Goal: Transaction & Acquisition: Purchase product/service

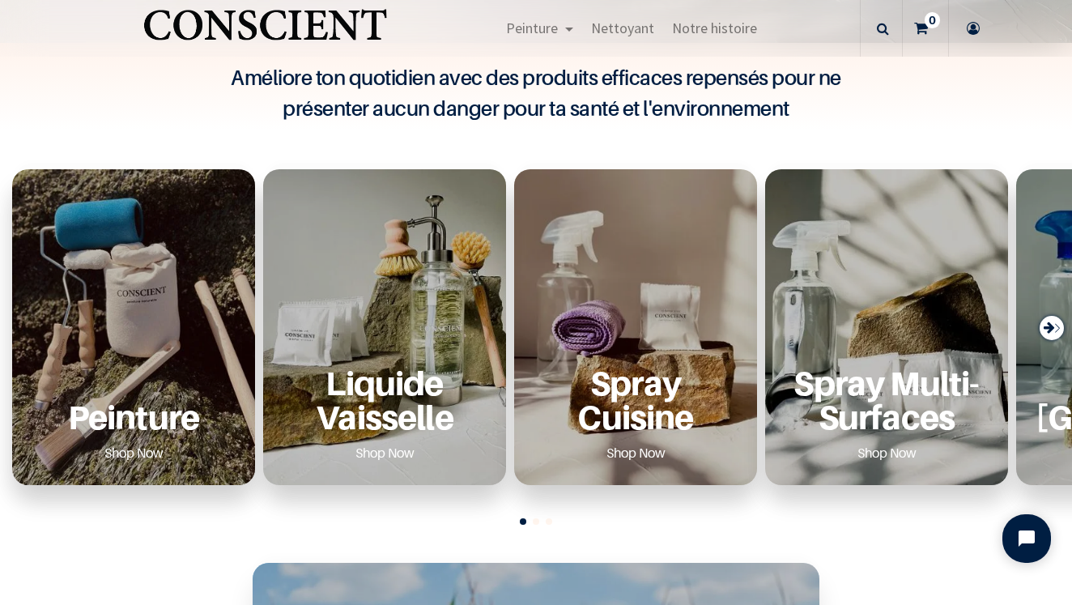
scroll to position [485, 0]
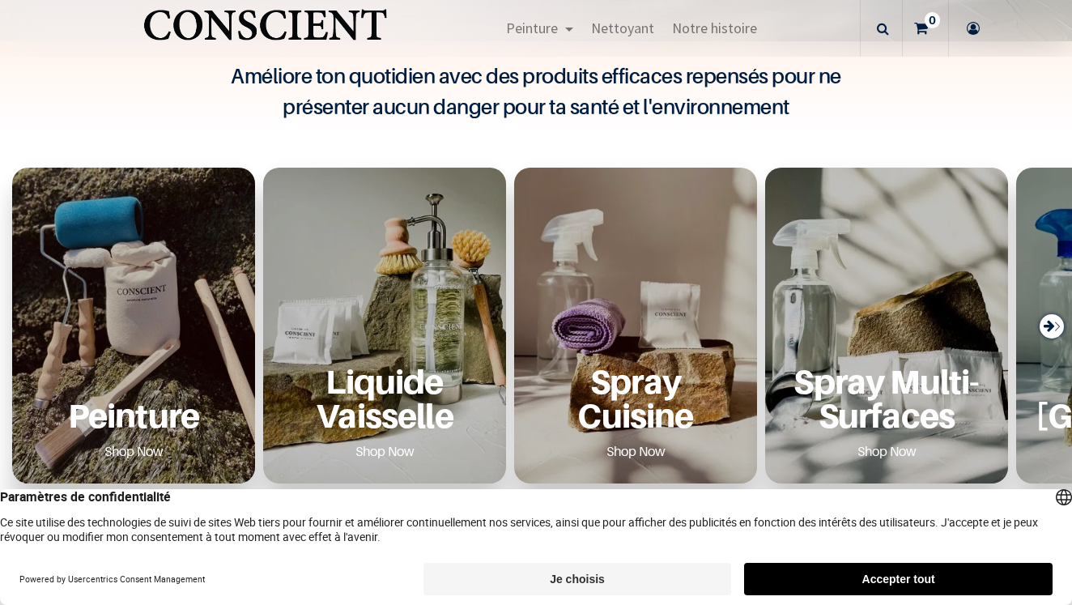
click at [176, 312] on div "Peinture Shop Now" at bounding box center [133, 326] width 243 height 316
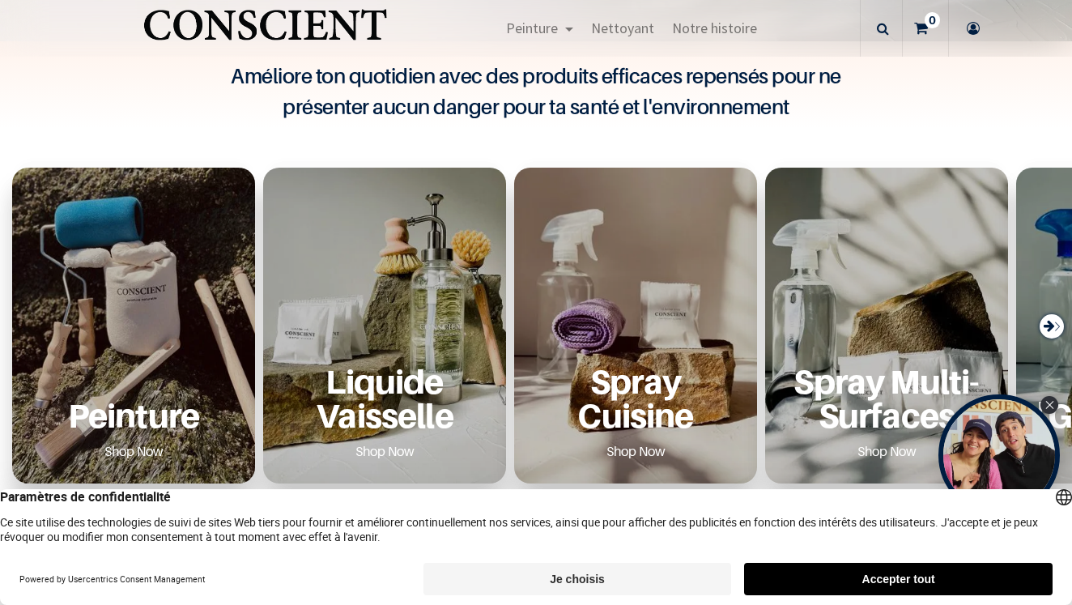
click at [181, 324] on div "Peinture Shop Now" at bounding box center [133, 326] width 243 height 316
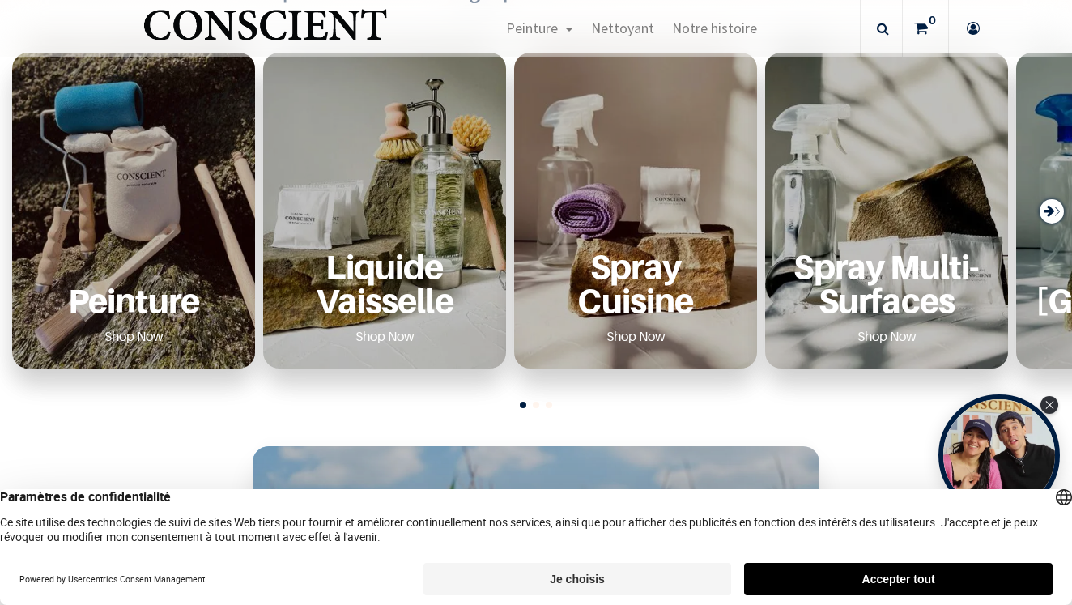
click at [859, 581] on button "Accepter tout" at bounding box center [898, 578] width 308 height 32
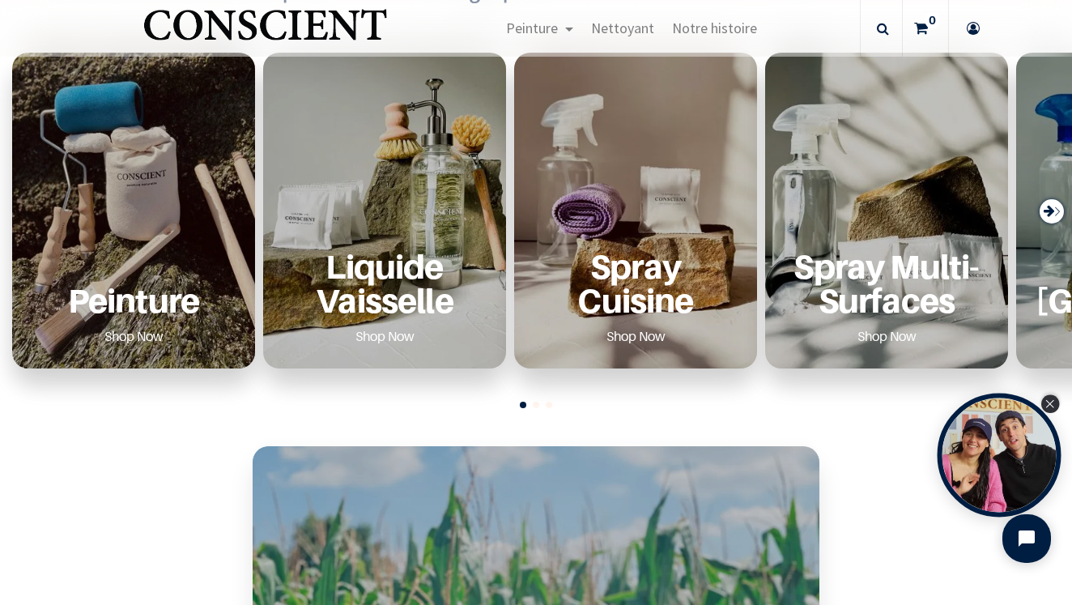
click at [1050, 403] on icon "Close Tolstoy widget" at bounding box center [1049, 404] width 9 height 8
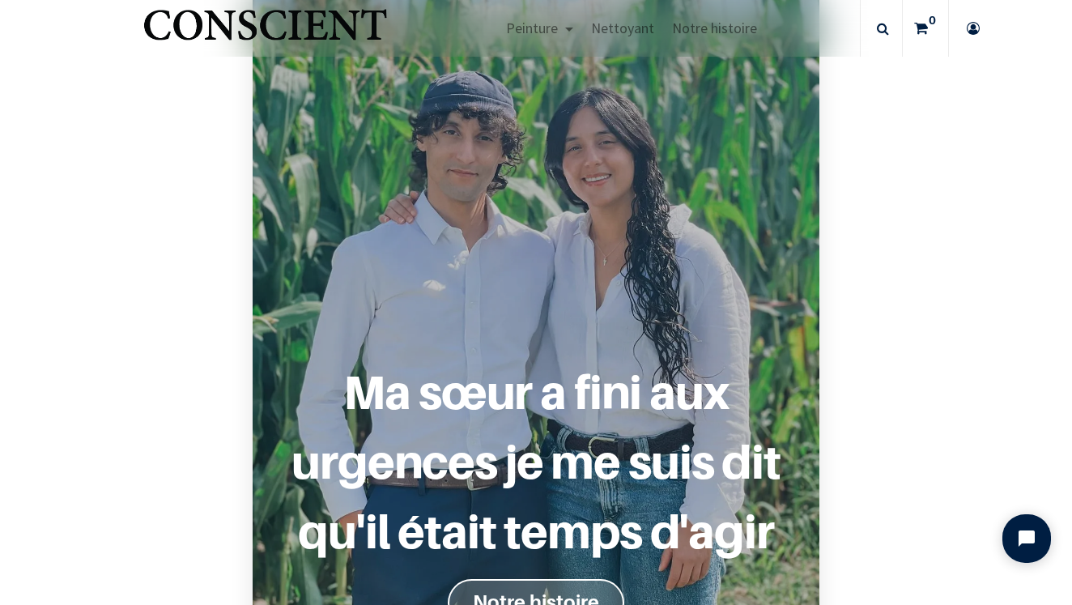
scroll to position [1137, 0]
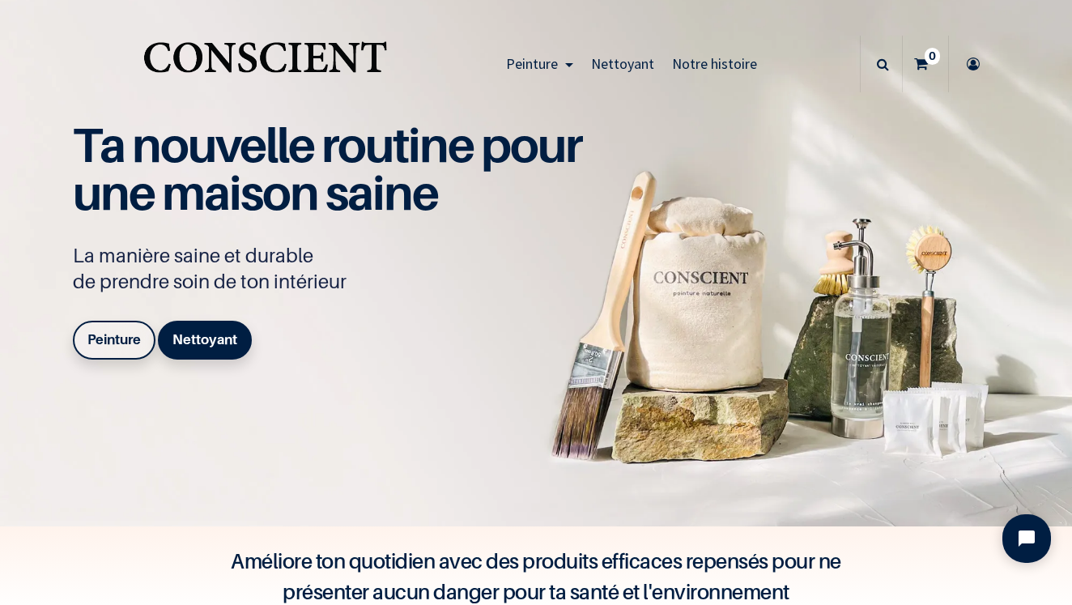
click at [134, 345] on b "Peinture" at bounding box center [113, 339] width 53 height 16
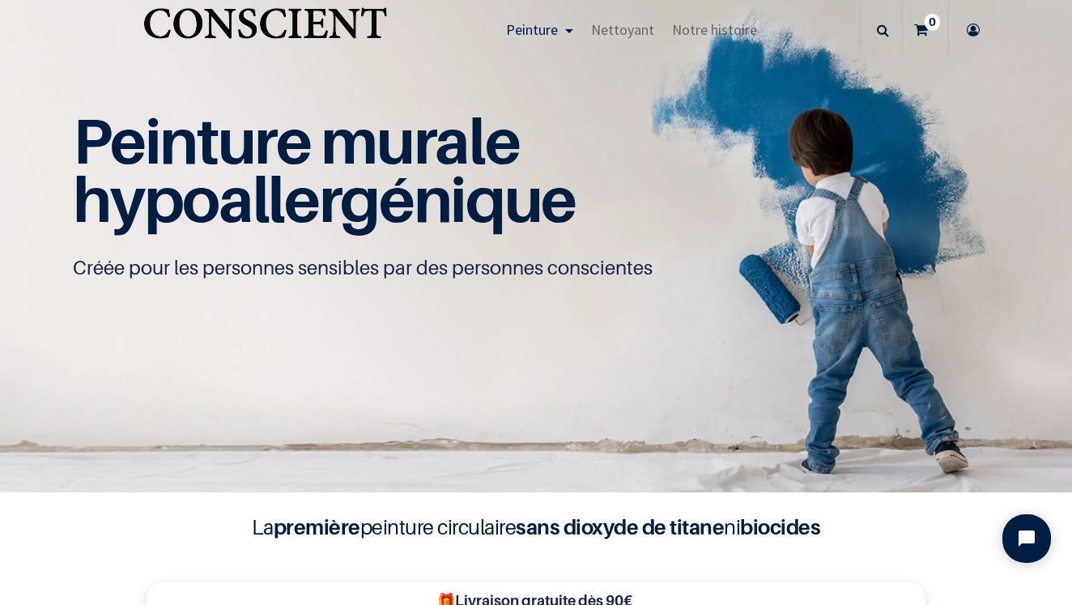
scroll to position [39, 0]
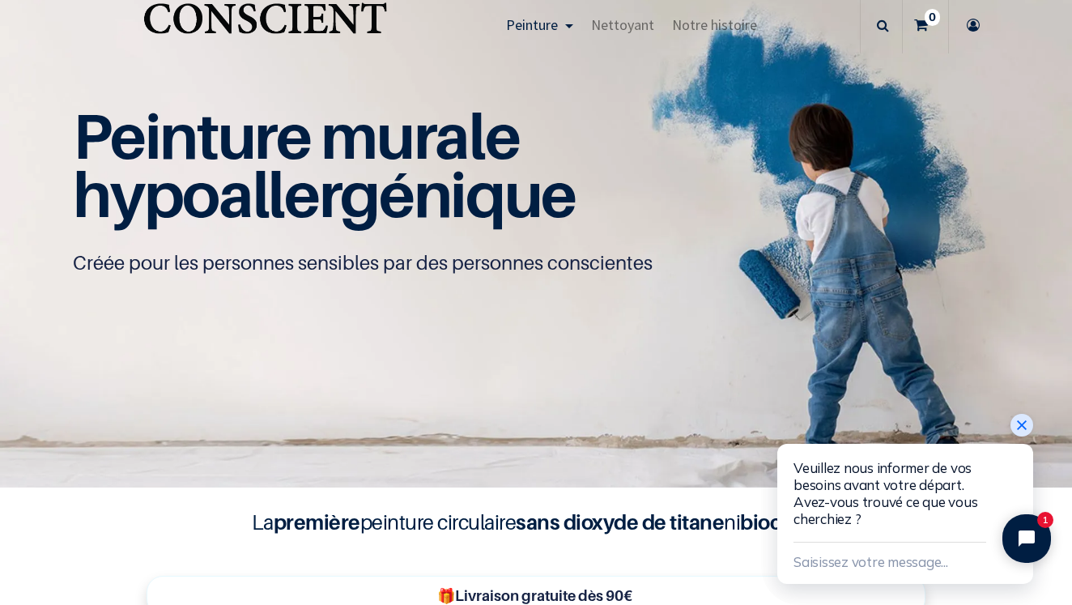
click at [1021, 422] on icon "Close chat widget" at bounding box center [1021, 425] width 16 height 16
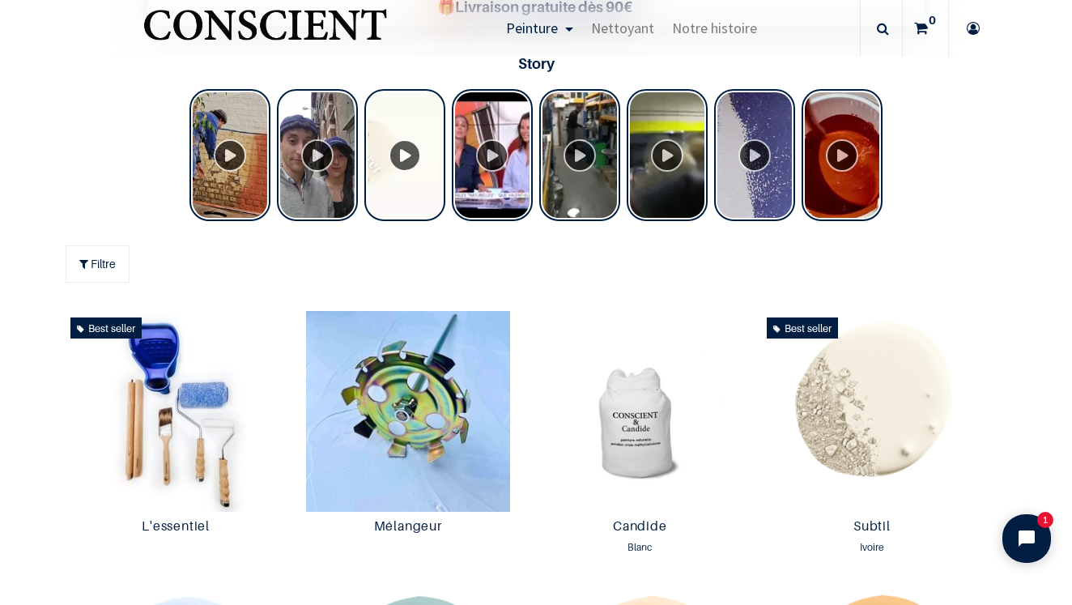
scroll to position [639, 0]
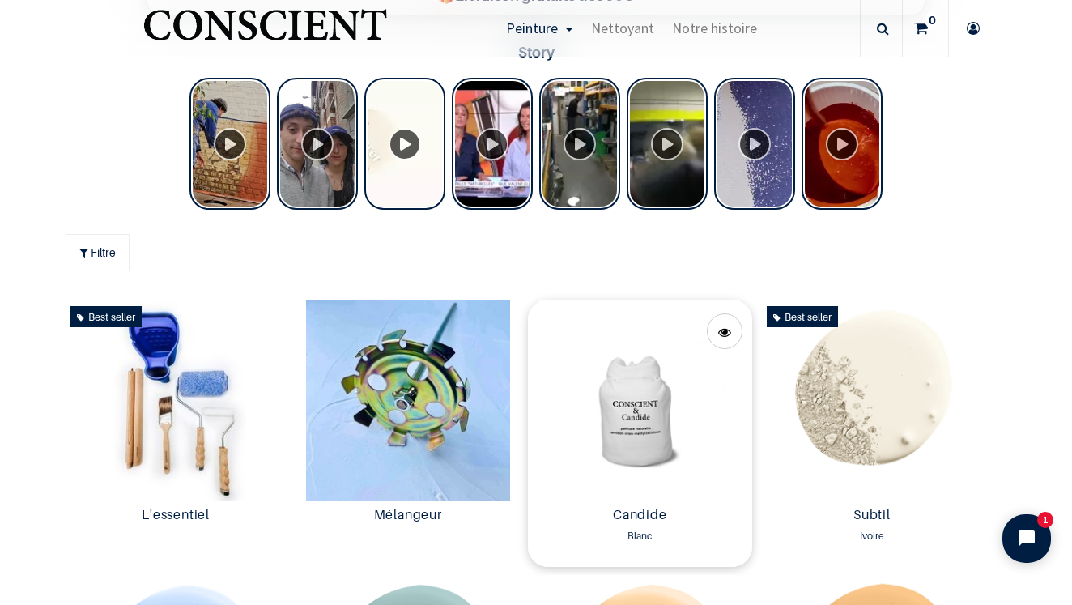
click at [634, 429] on img at bounding box center [640, 399] width 224 height 201
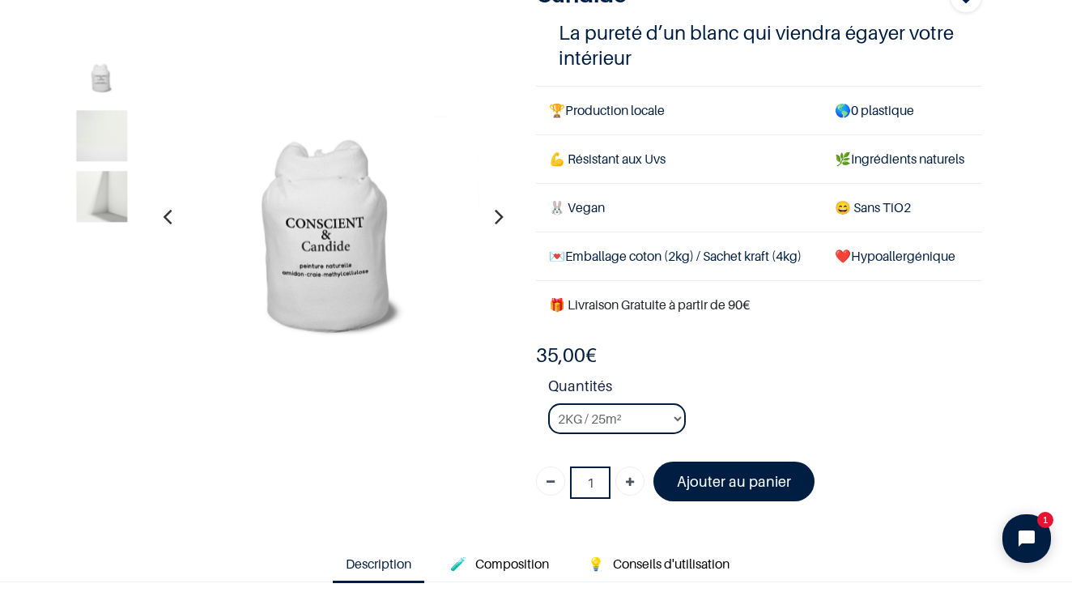
scroll to position [139, 0]
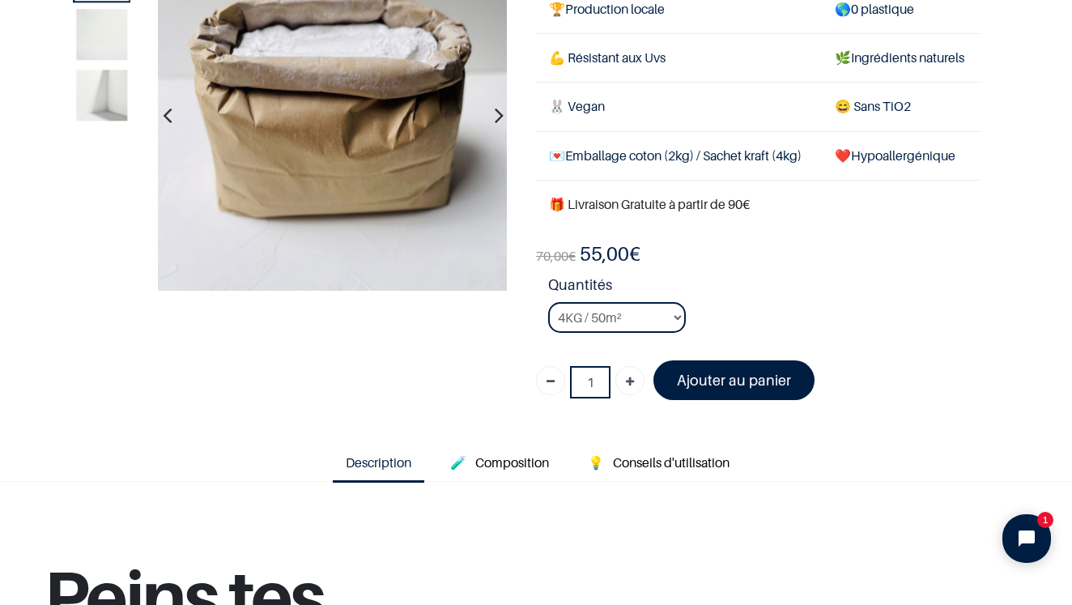
click at [726, 388] on font "Ajouter au panier" at bounding box center [734, 379] width 114 height 17
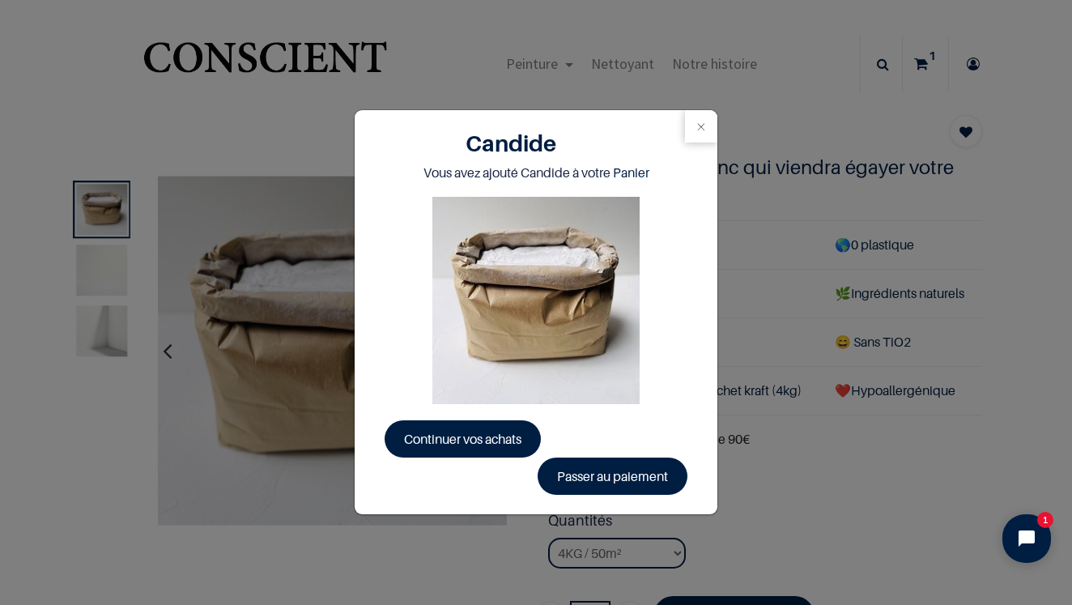
click at [511, 432] on span "Continuer vos achats" at bounding box center [462, 439] width 117 height 16
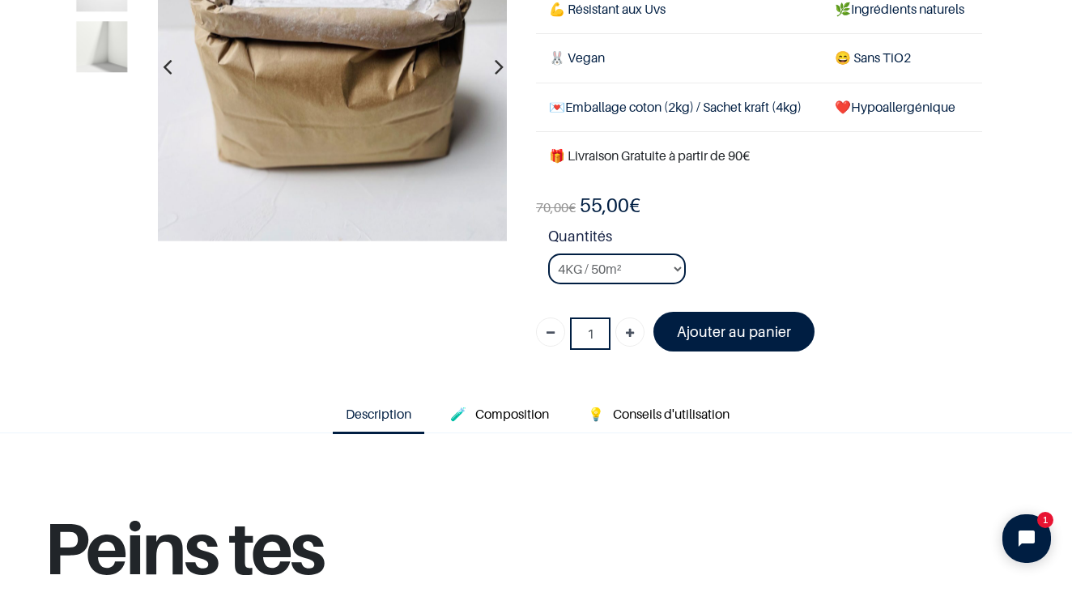
scroll to position [192, 0]
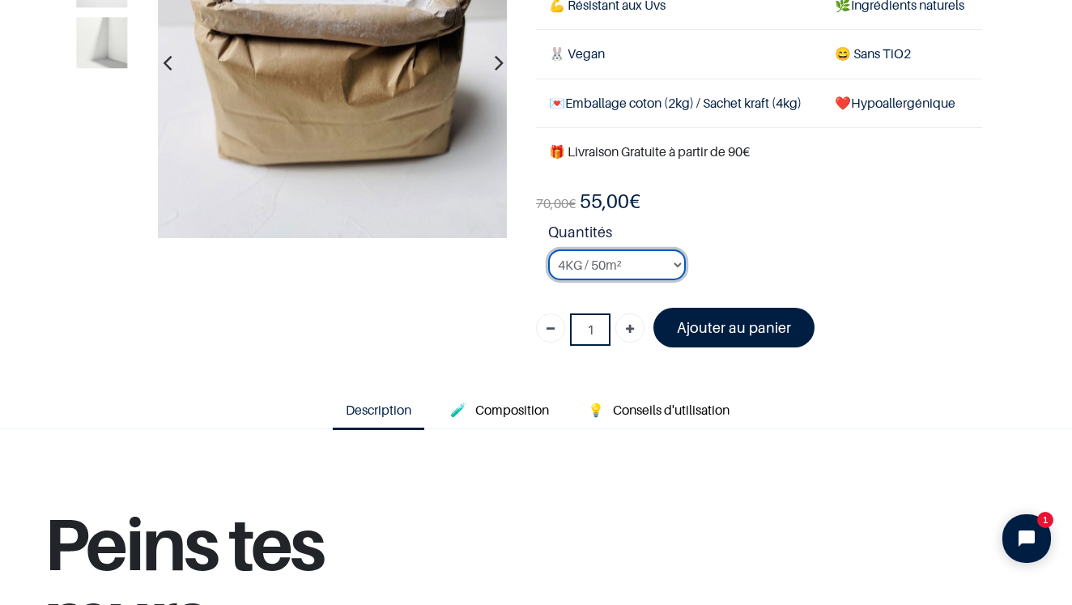
select select "1"
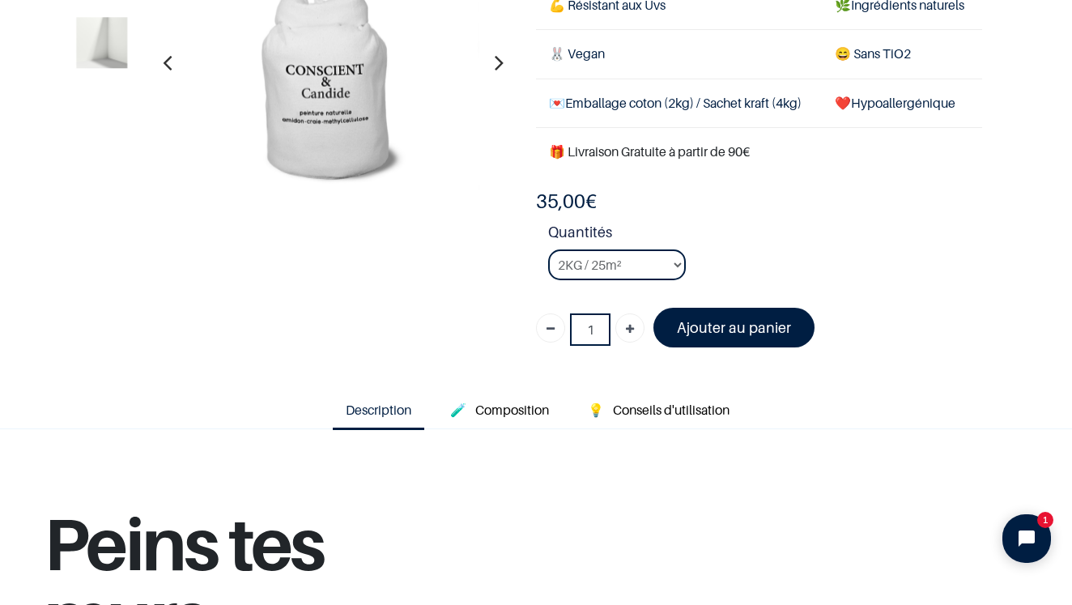
click at [698, 336] on font "Ajouter au panier" at bounding box center [734, 327] width 114 height 17
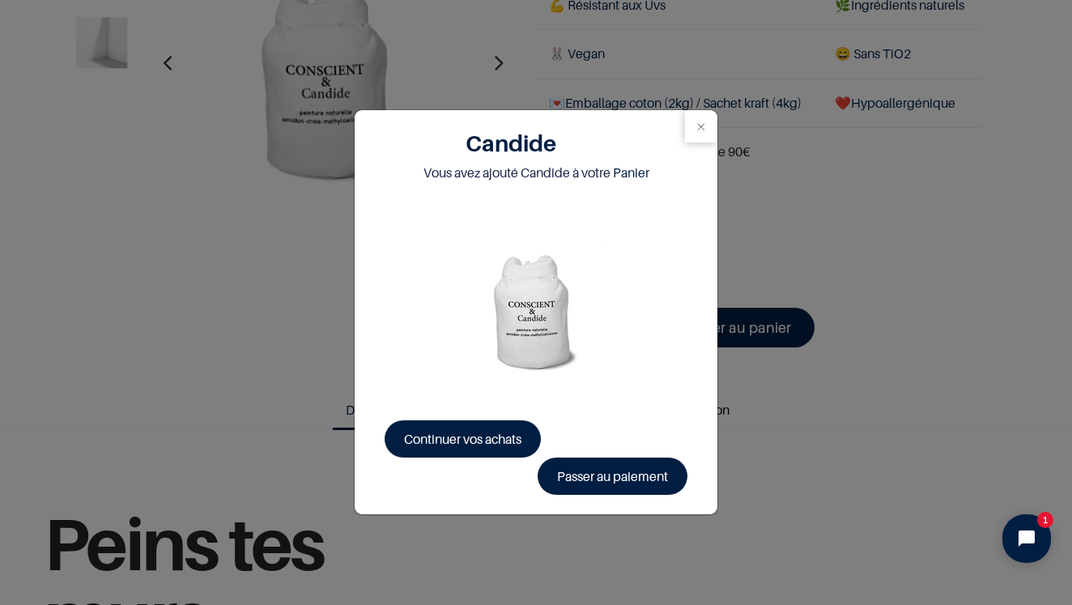
click at [572, 473] on link "Passer au paiement" at bounding box center [612, 475] width 150 height 37
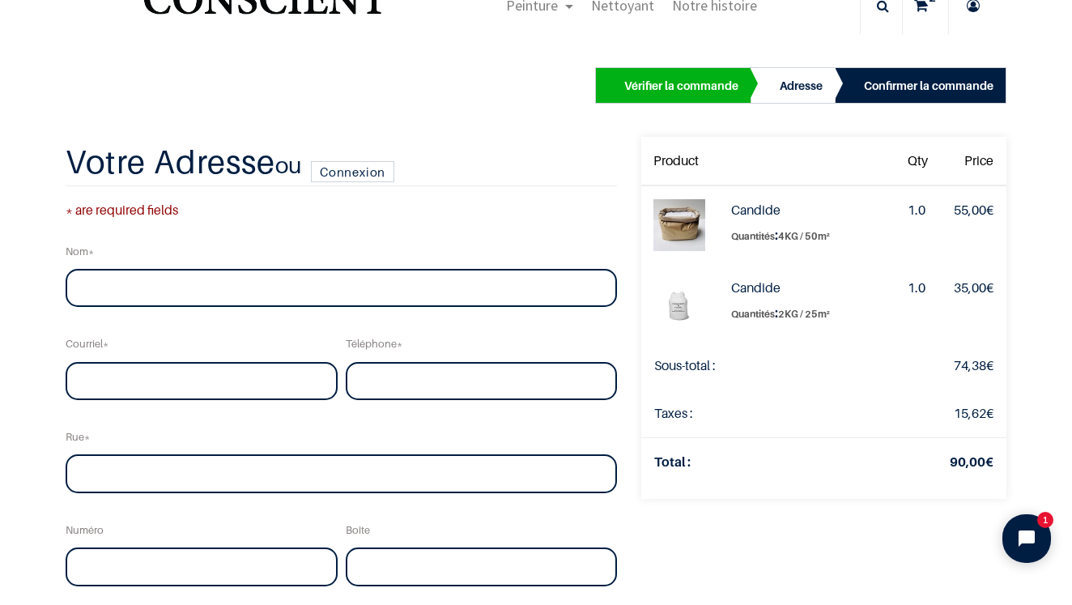
scroll to position [60, 0]
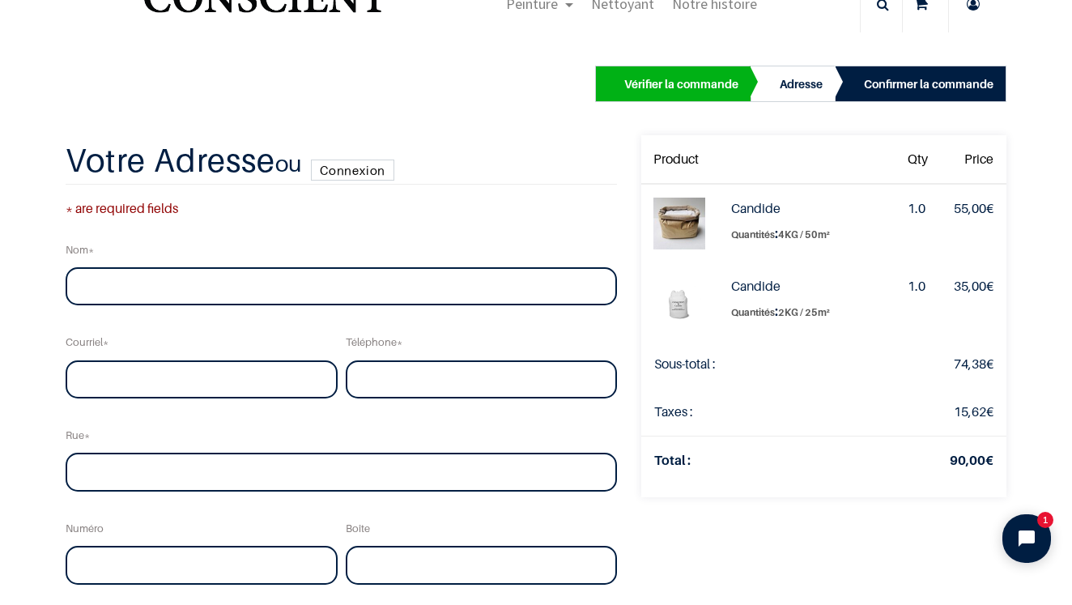
click at [354, 168] on link "Connexion" at bounding box center [352, 169] width 83 height 21
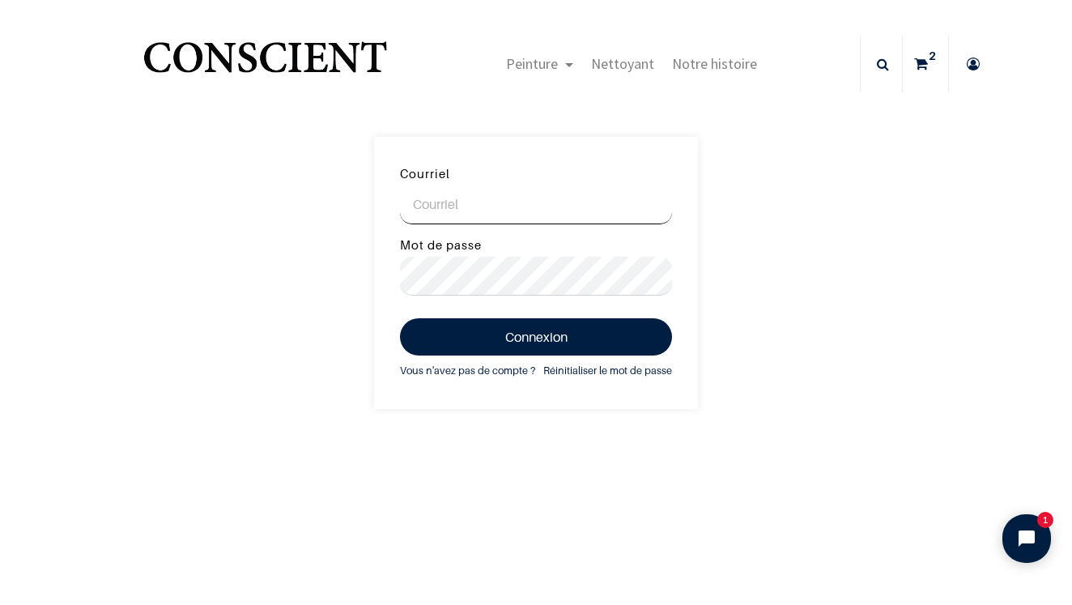
type input "[EMAIL_ADDRESS][DOMAIN_NAME]"
click at [521, 338] on button "Connexion" at bounding box center [536, 336] width 272 height 37
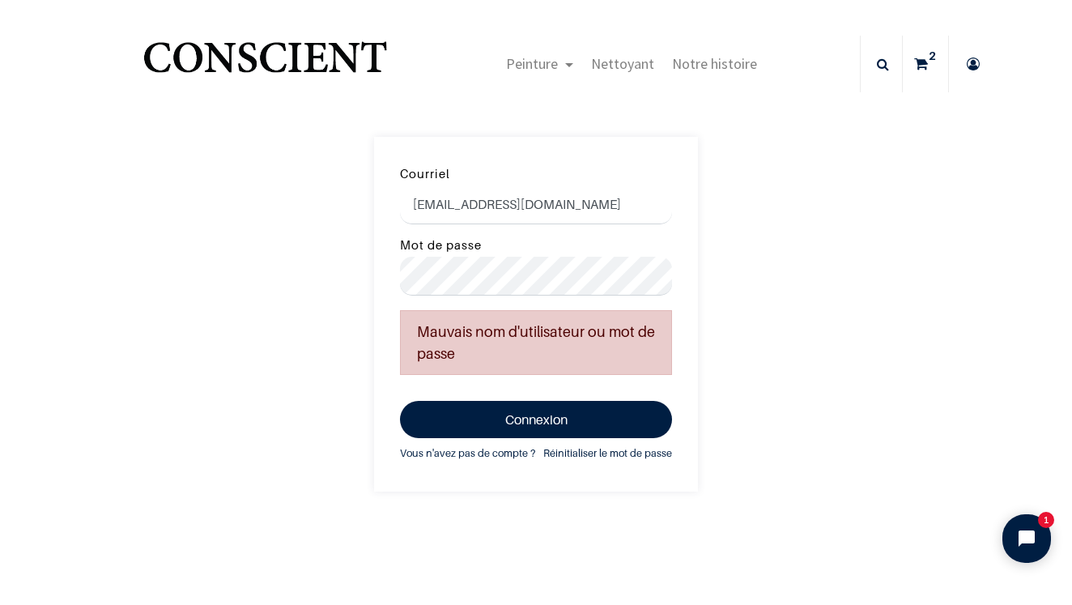
click at [299, 248] on div "Courriel [EMAIL_ADDRESS][DOMAIN_NAME] Mot de passe Mauvais nom d'utilisateur ou…" at bounding box center [536, 314] width 1072 height 354
click at [497, 423] on button "Connexion" at bounding box center [536, 419] width 272 height 37
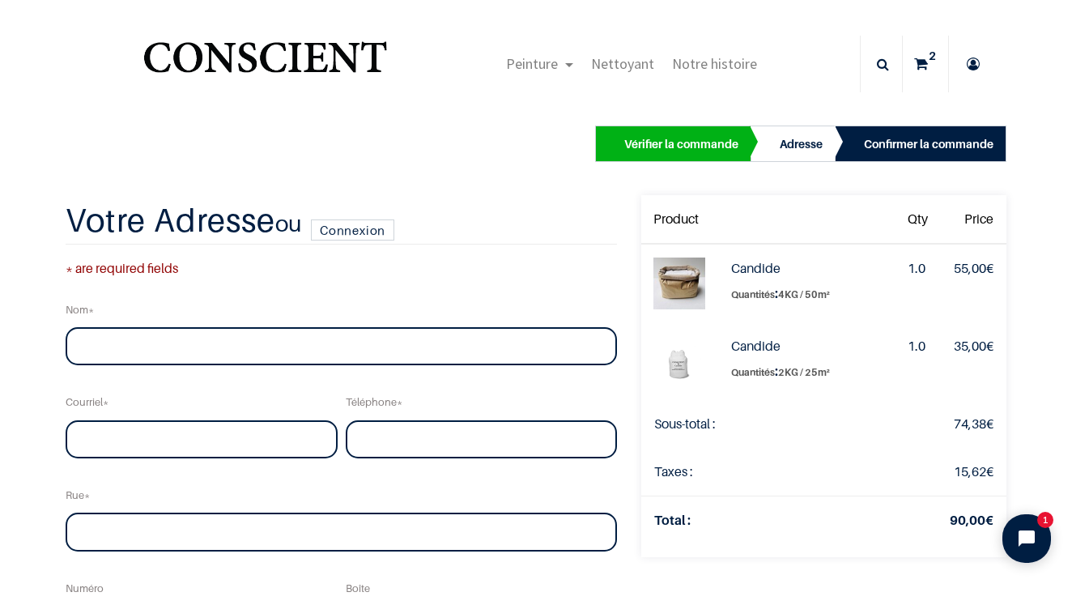
click at [352, 209] on h2 "Votre Adresse ou Connexion" at bounding box center [341, 223] width 551 height 43
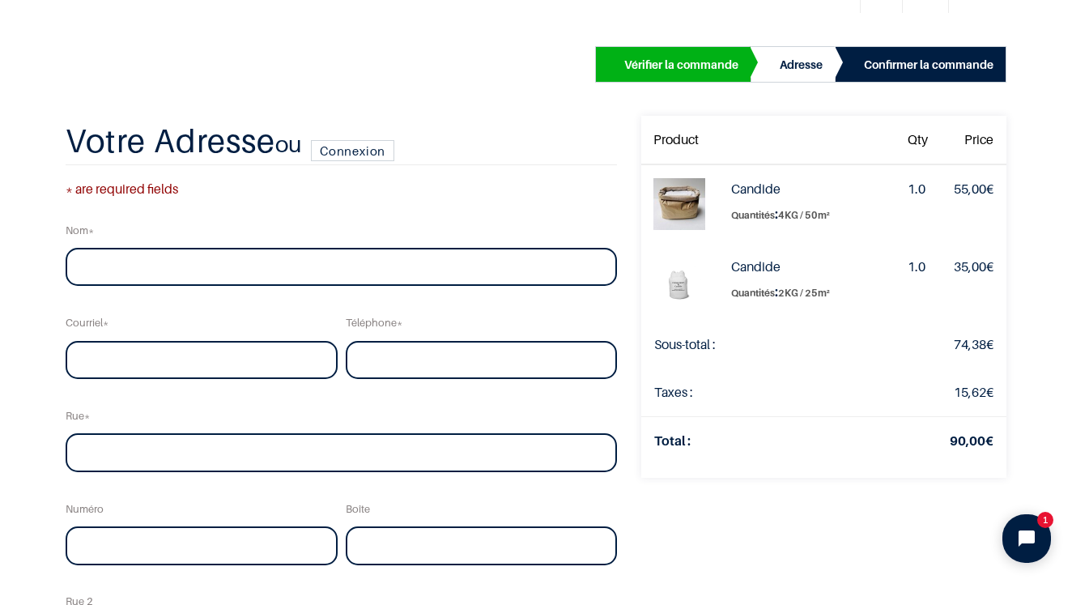
scroll to position [81, 0]
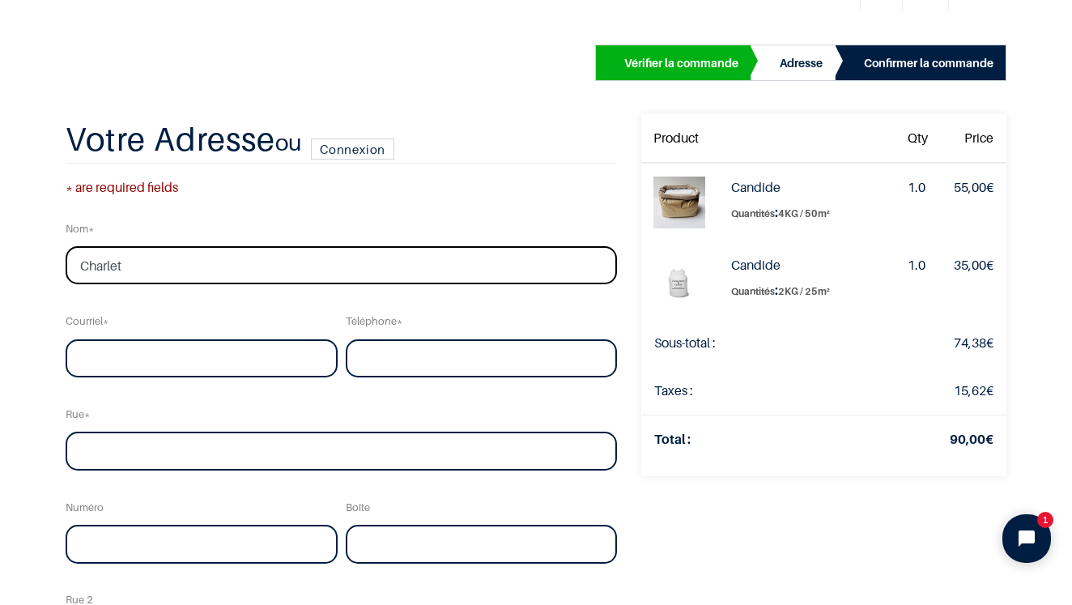
type input "Charlet"
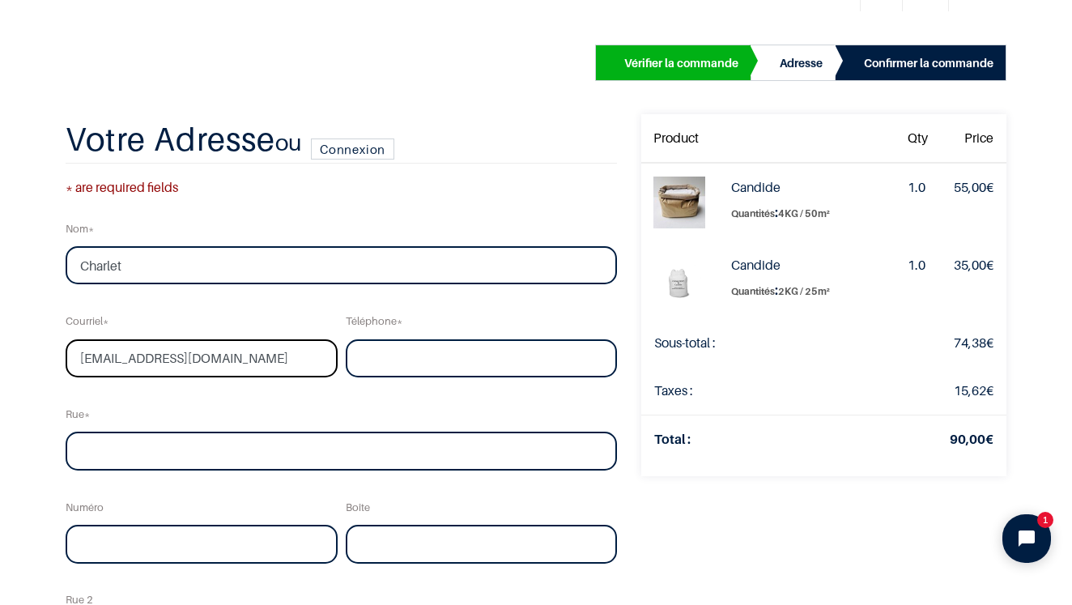
type input "[EMAIL_ADDRESS][DOMAIN_NAME]"
type input "0781945925"
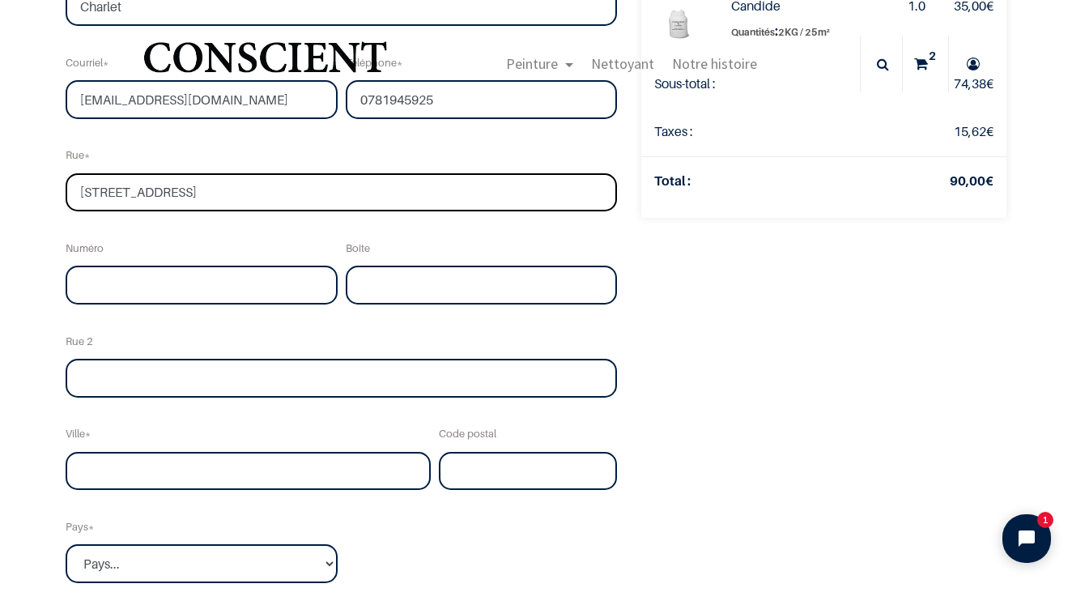
scroll to position [231, 0]
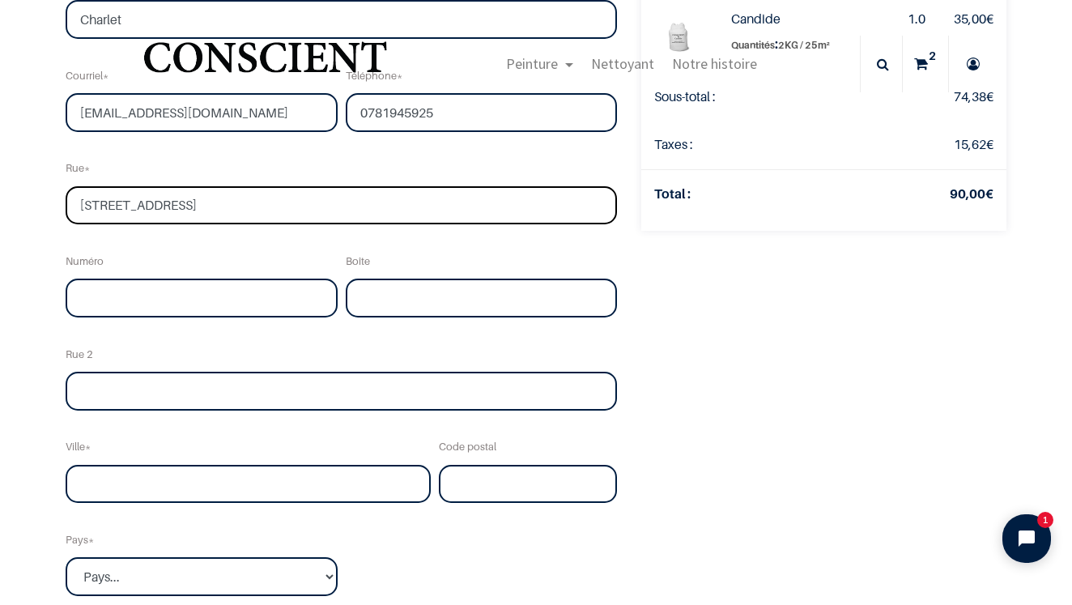
type input "18 rue des acacias"
type input "1"
type input "Sainte Eulalie"
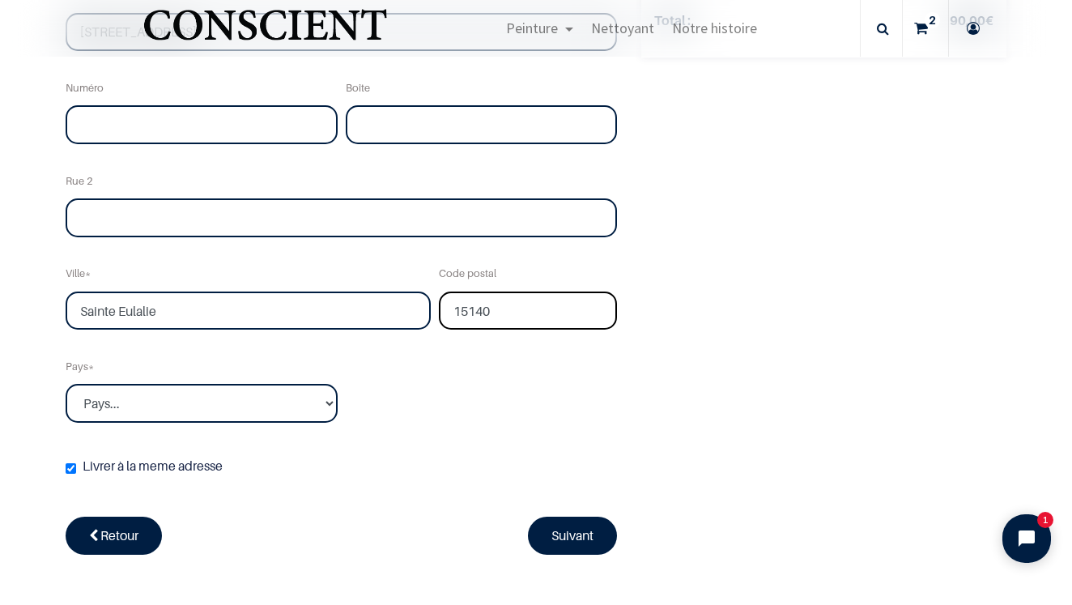
scroll to position [405, 0]
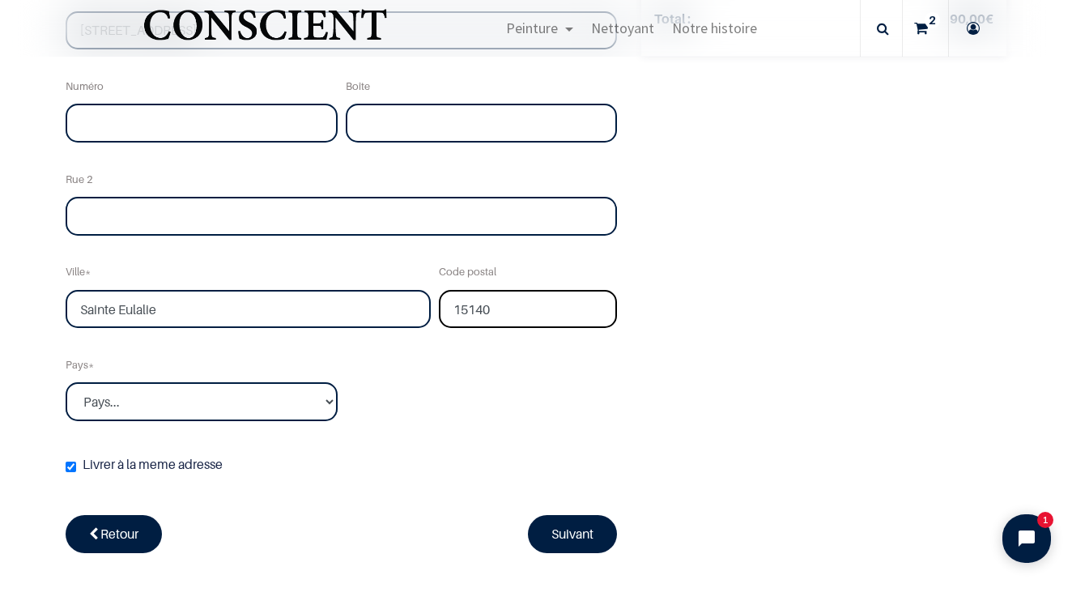
type input "15140"
select select "75"
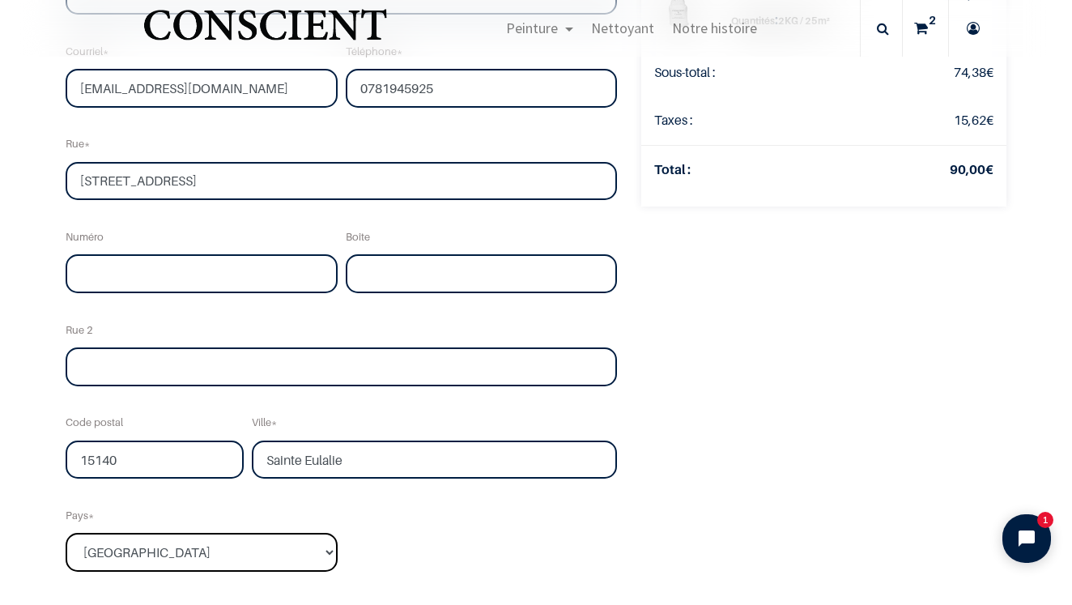
scroll to position [253, 0]
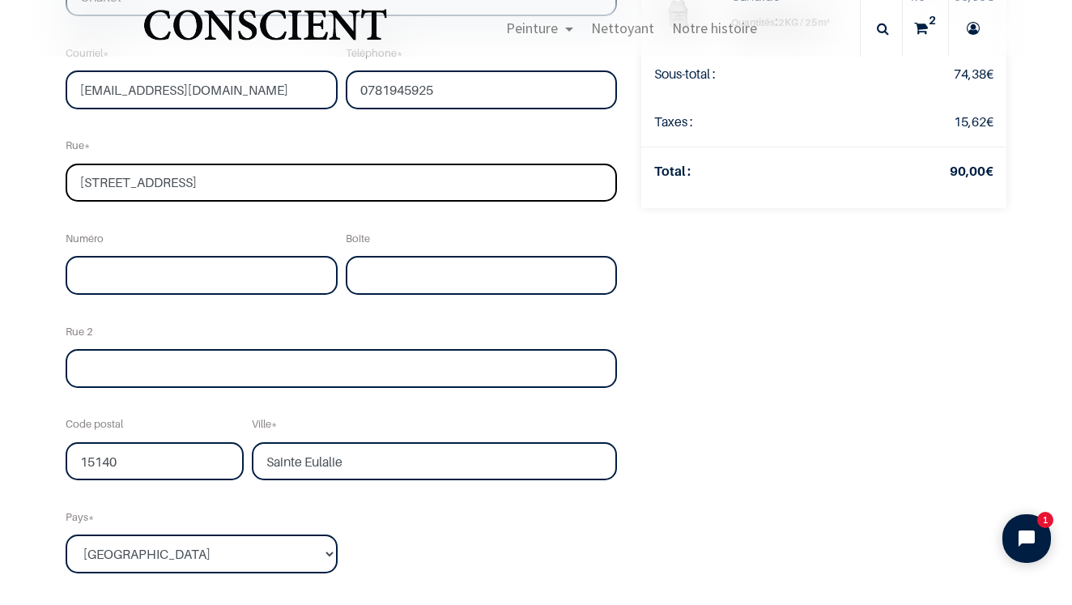
click at [96, 187] on input "18 rue des acacias" at bounding box center [341, 182] width 551 height 39
type input "rue des acacias"
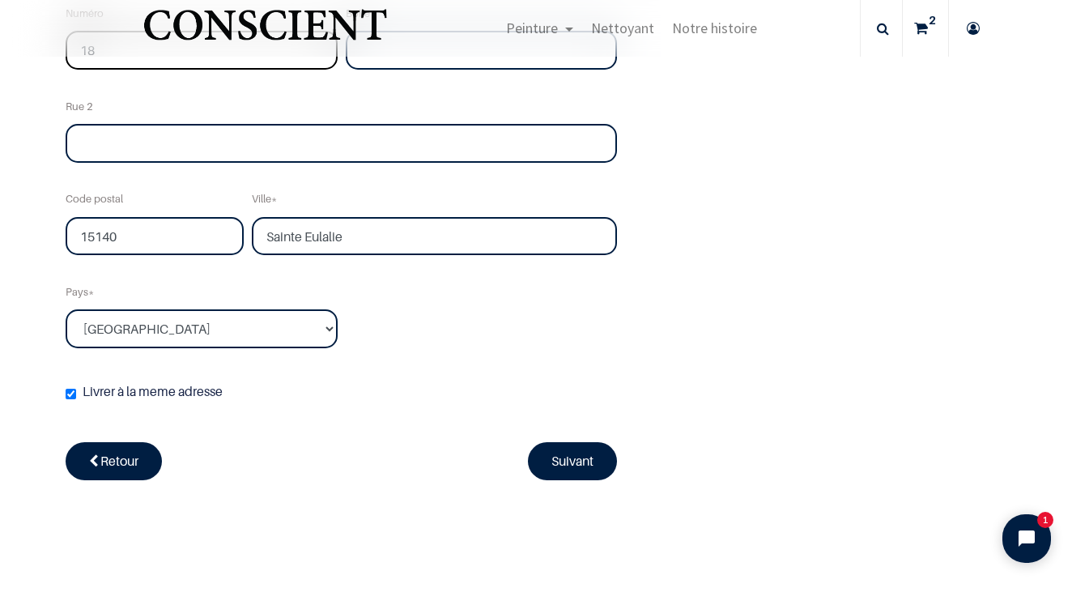
scroll to position [480, 0]
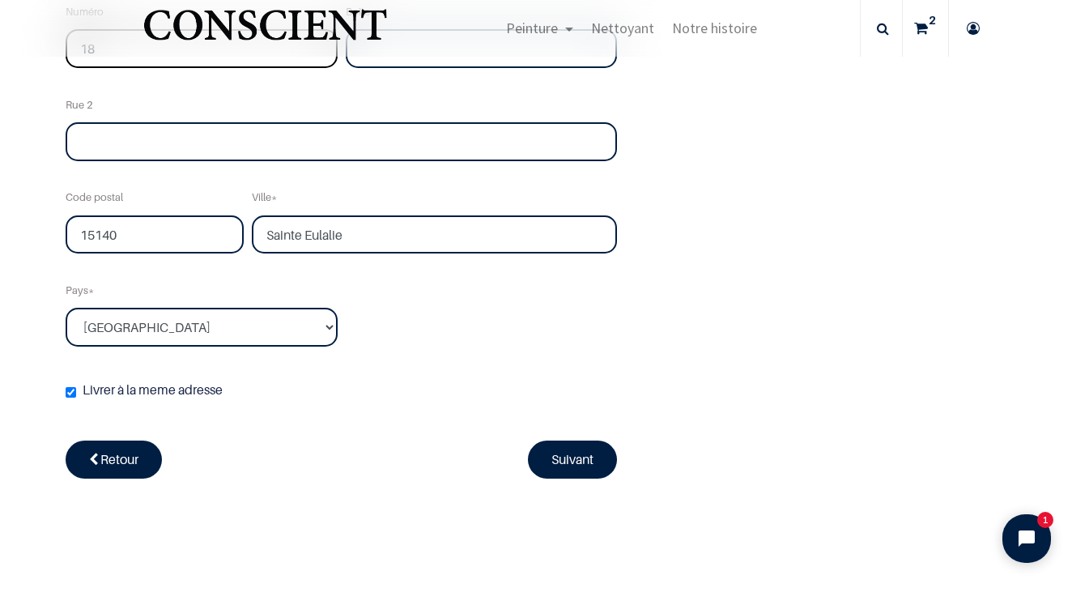
type input "18"
click at [576, 452] on link "Suivant" at bounding box center [572, 458] width 89 height 37
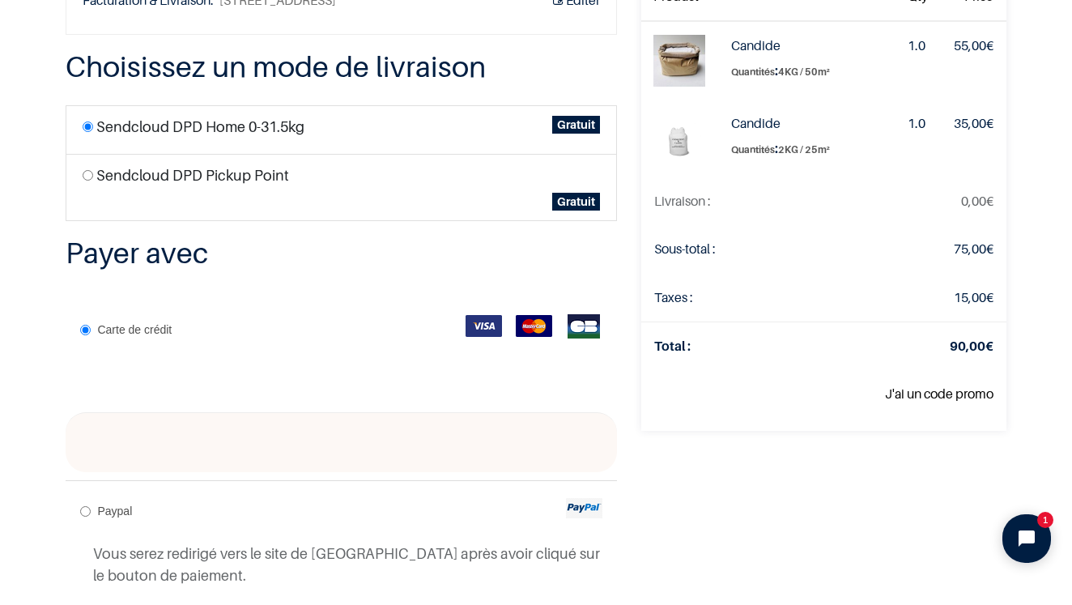
scroll to position [163, 0]
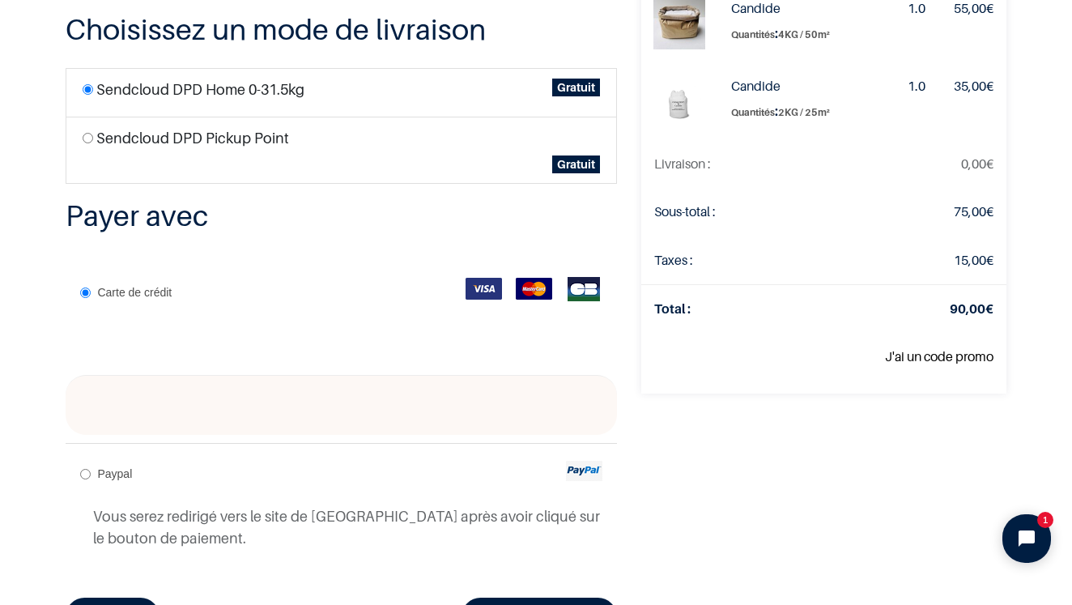
click at [87, 473] on input "Paypal" at bounding box center [85, 474] width 11 height 11
radio input "true"
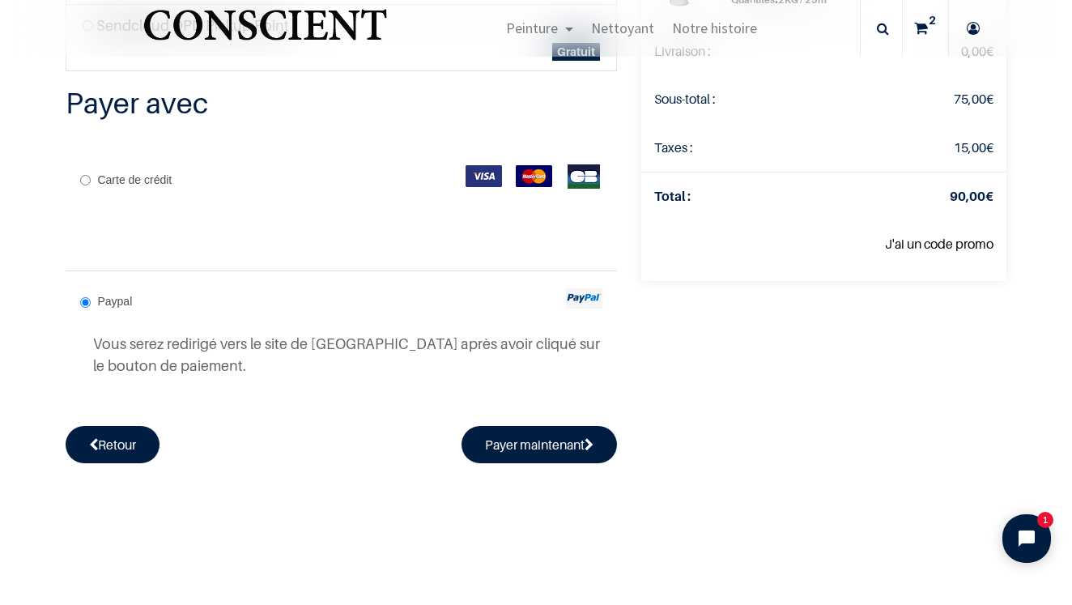
scroll to position [278, 0]
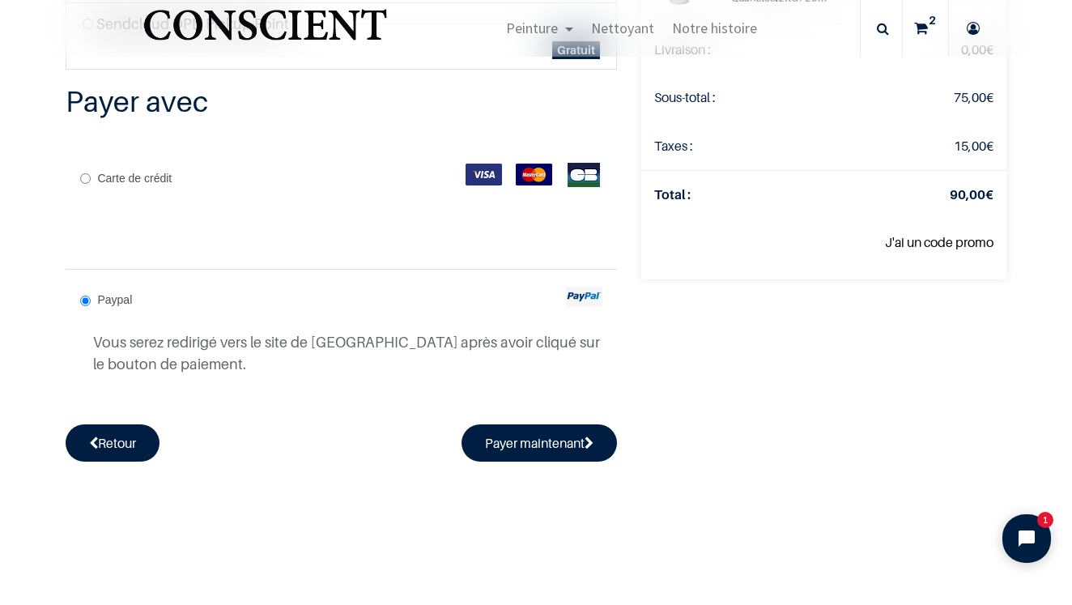
click at [499, 439] on button "Payer maintenant" at bounding box center [538, 442] width 155 height 37
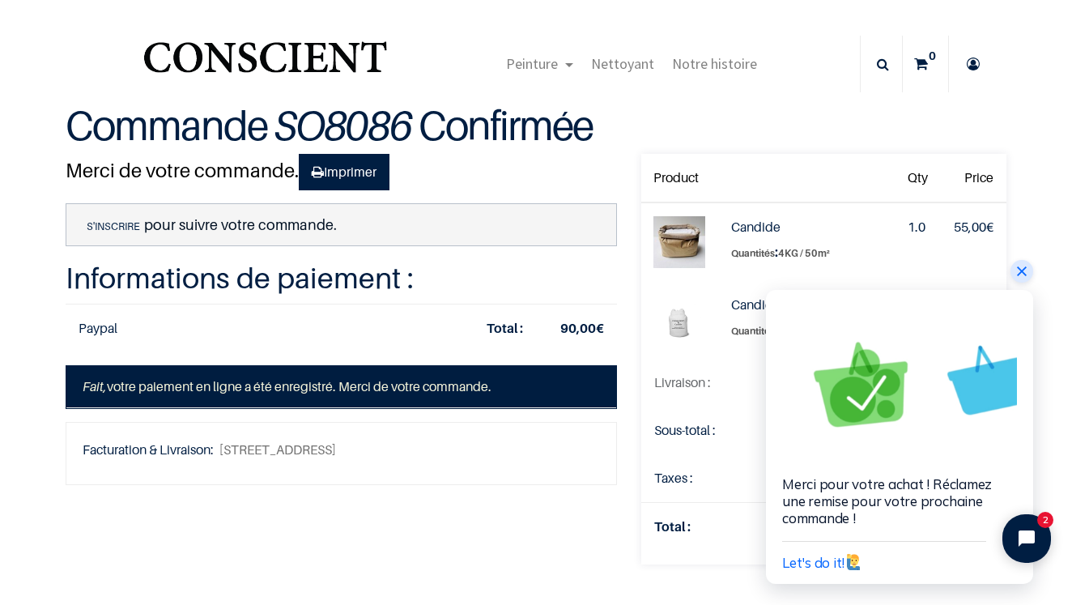
click at [1017, 273] on icon "Close chat widget" at bounding box center [1021, 271] width 16 height 16
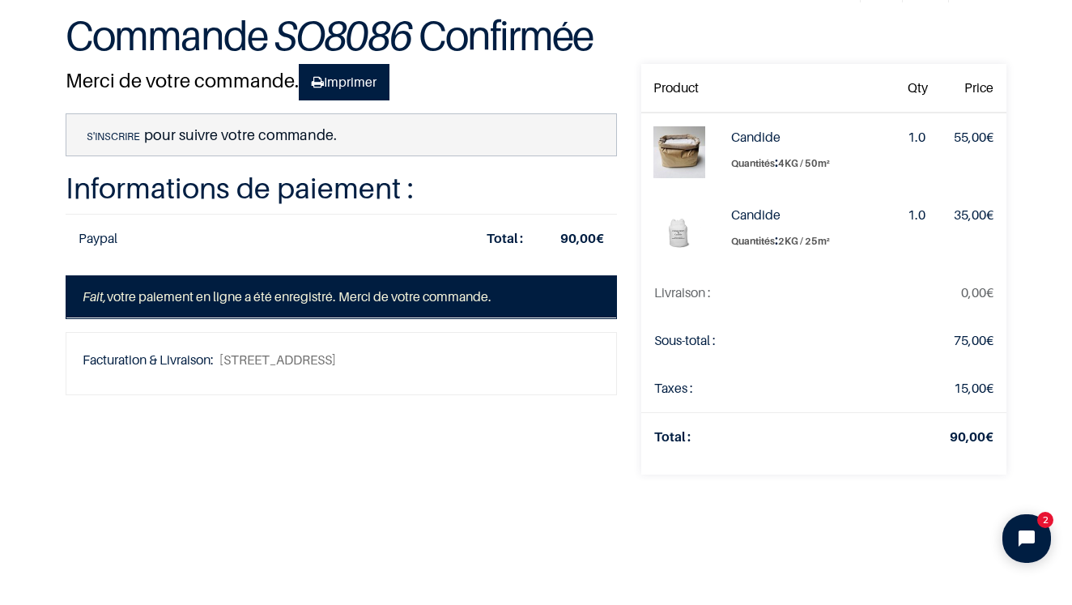
scroll to position [87, 0]
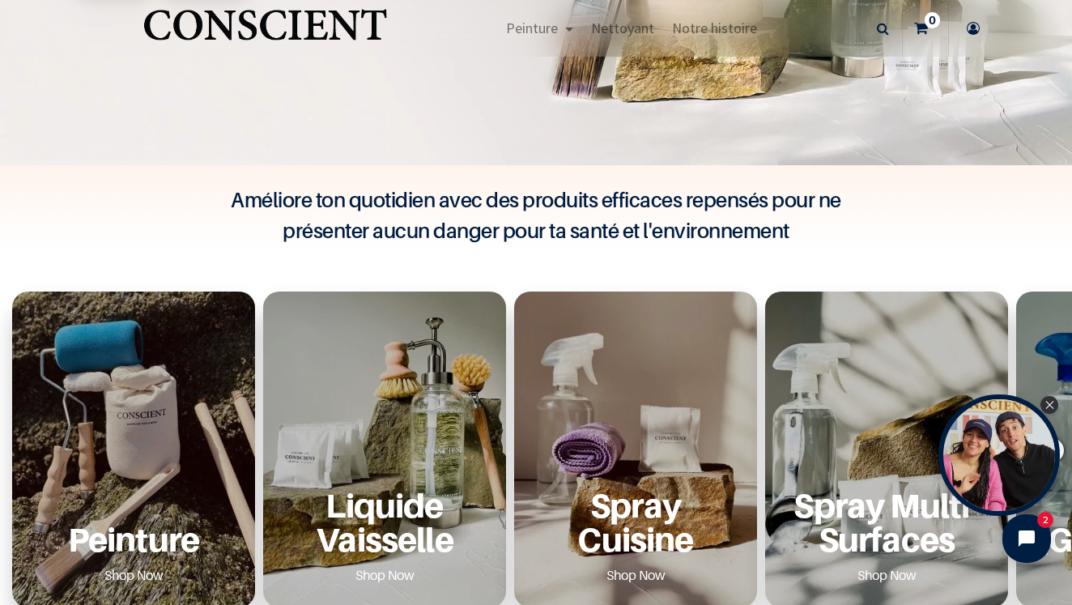
scroll to position [384, 0]
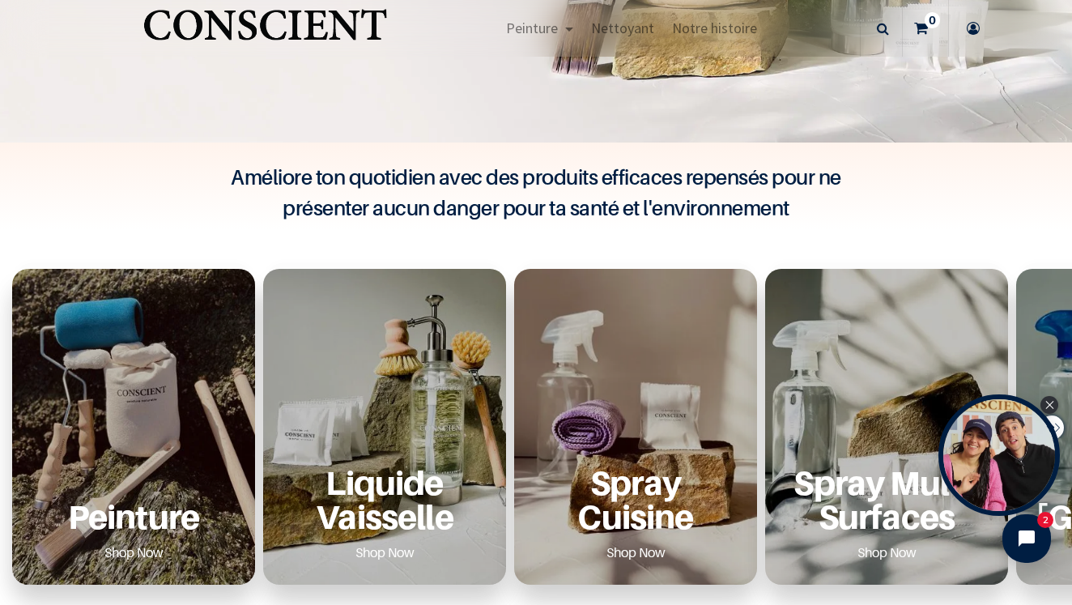
click at [124, 374] on div "Peinture Shop Now" at bounding box center [133, 427] width 243 height 316
click at [1048, 406] on icon "Close Tolstoy widget" at bounding box center [1049, 404] width 9 height 8
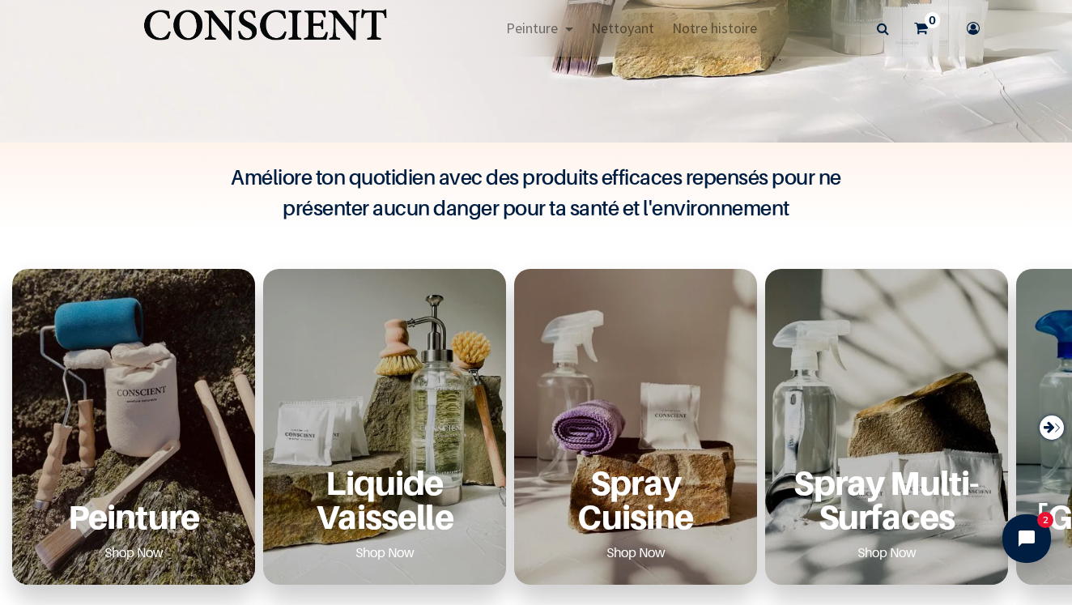
click at [180, 402] on div "Peinture Shop Now" at bounding box center [133, 427] width 243 height 316
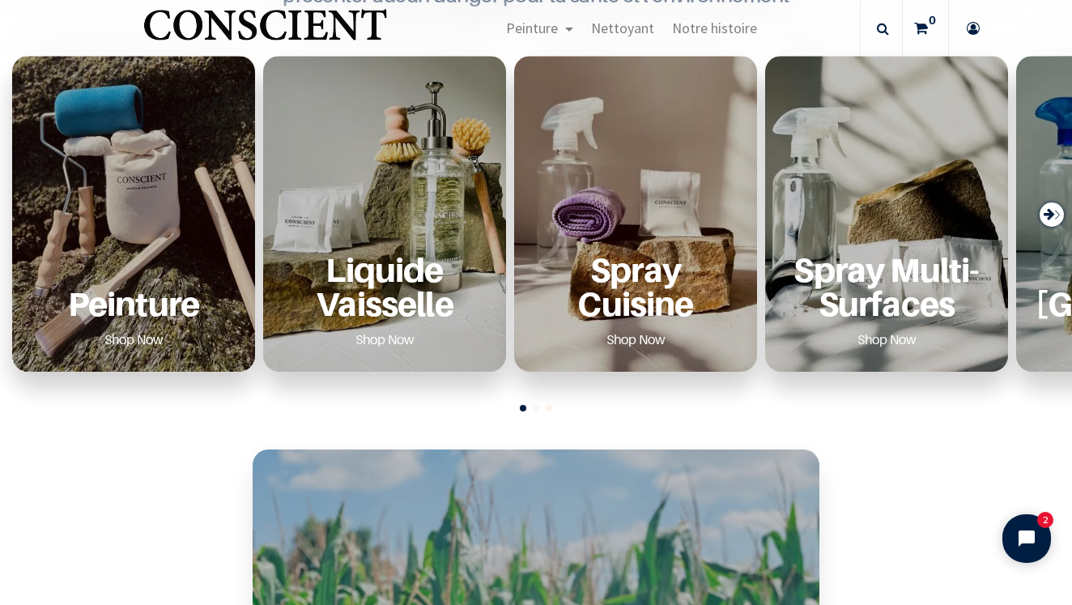
scroll to position [607, 0]
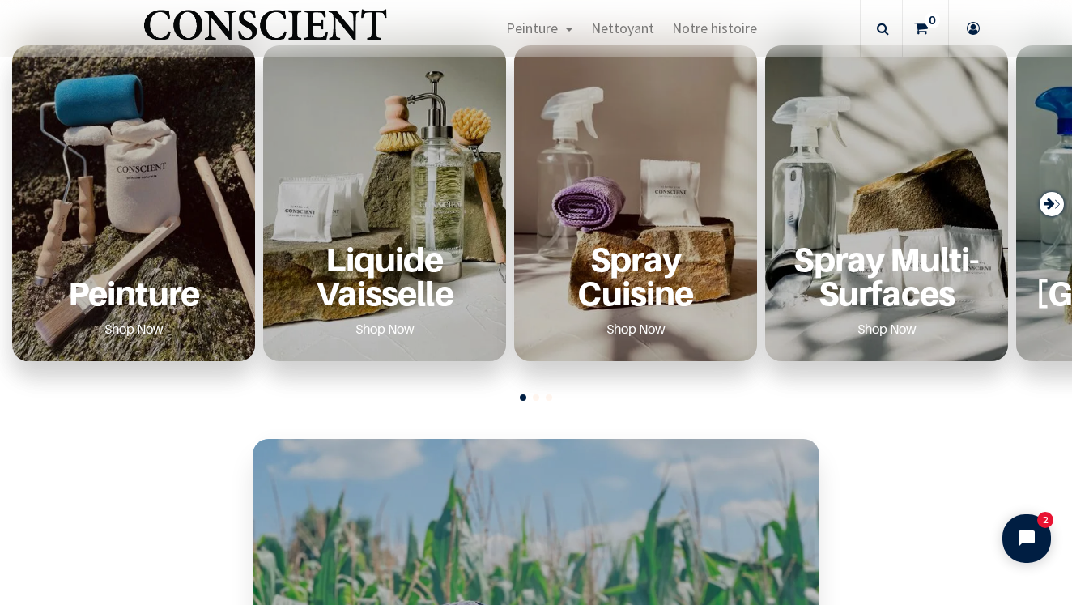
click at [148, 295] on p "Peinture" at bounding box center [134, 292] width 204 height 33
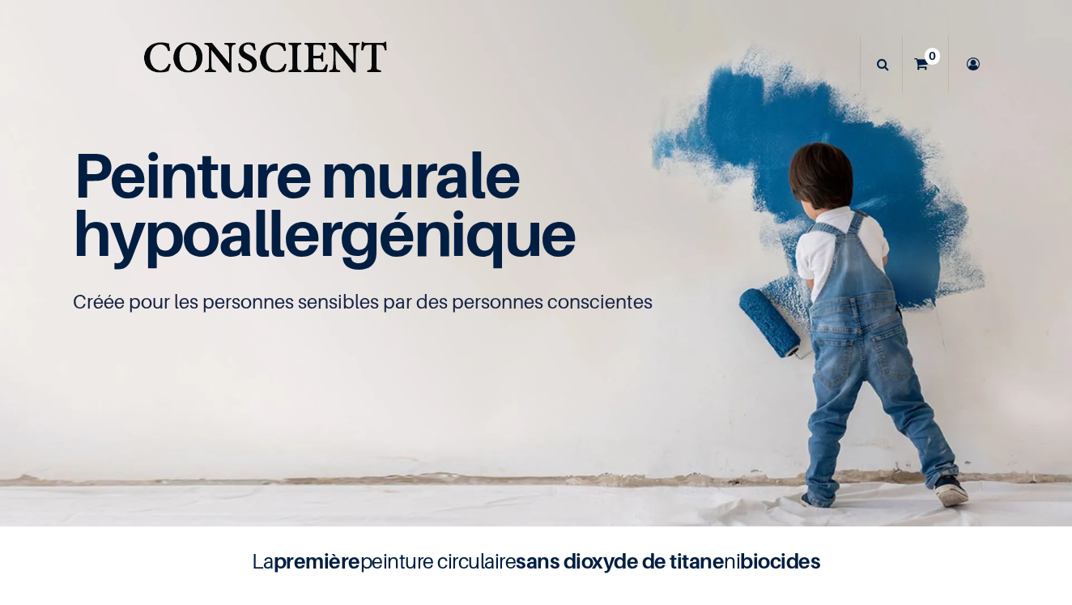
scroll to position [155, 0]
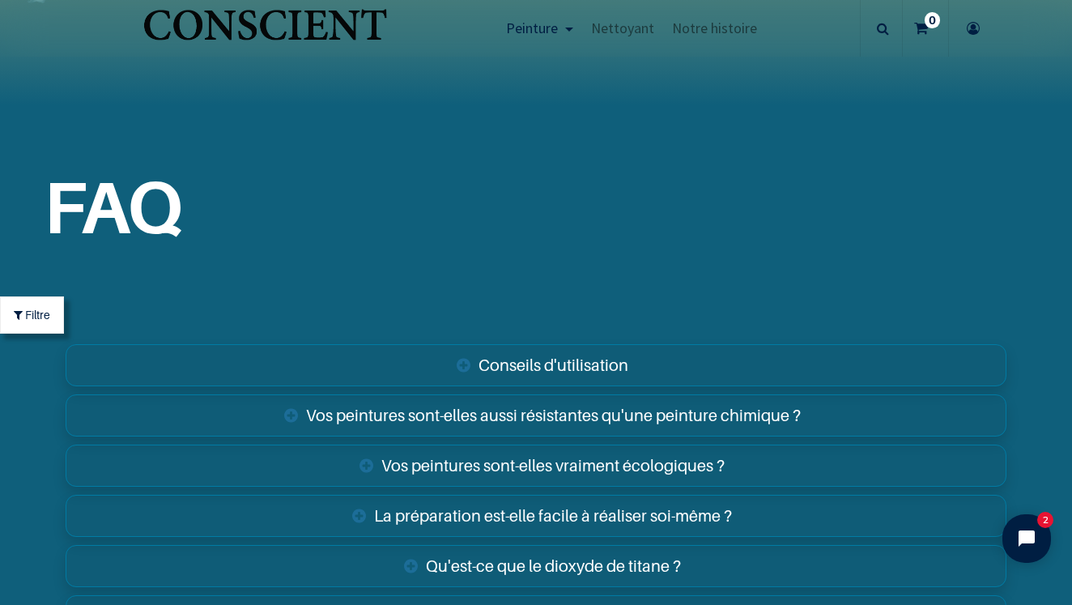
scroll to position [5347, 0]
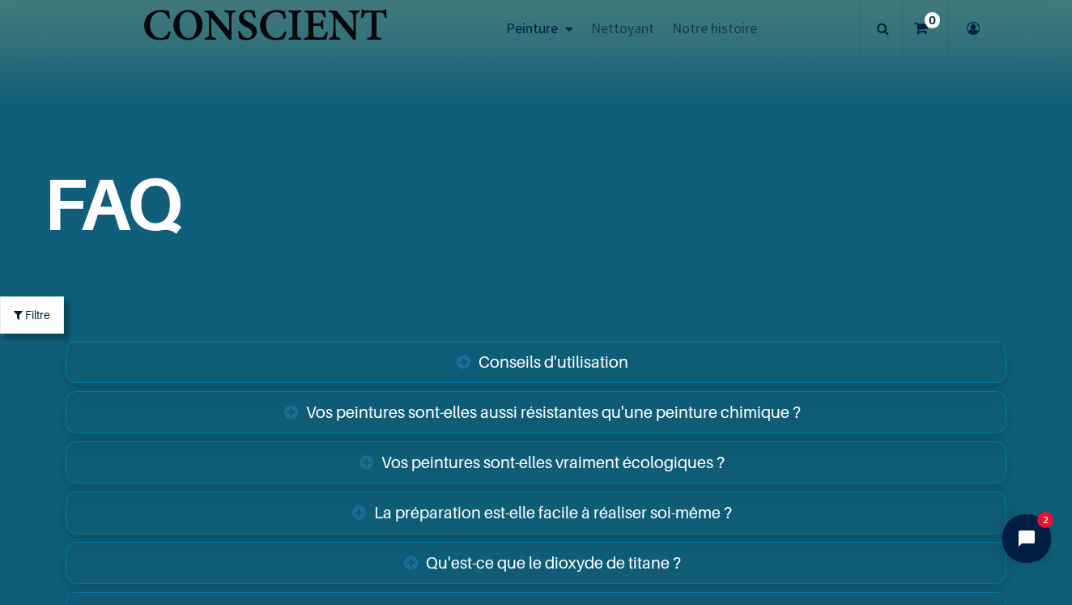
click at [579, 341] on link "Conseils d'utilisation" at bounding box center [536, 362] width 940 height 42
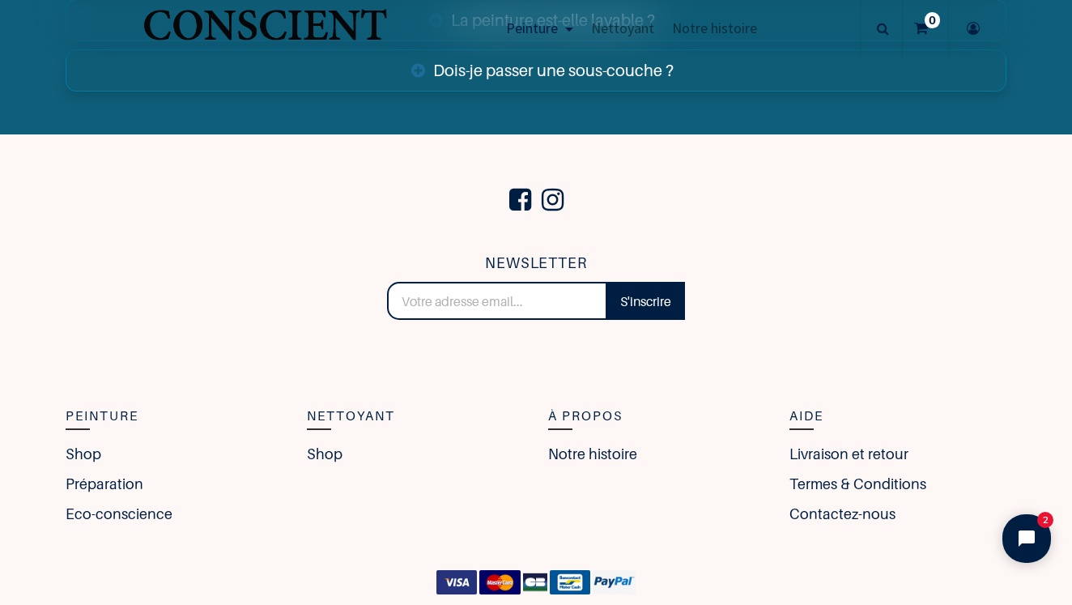
scroll to position [6199, 0]
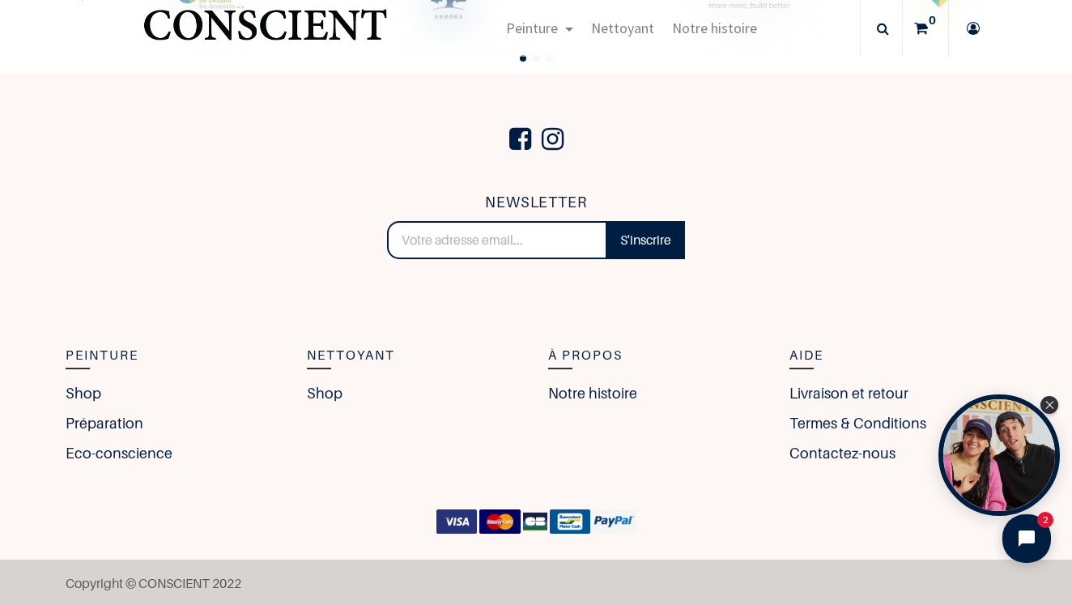
scroll to position [3406, 0]
click at [832, 450] on link "Contactez-nous" at bounding box center [846, 454] width 114 height 22
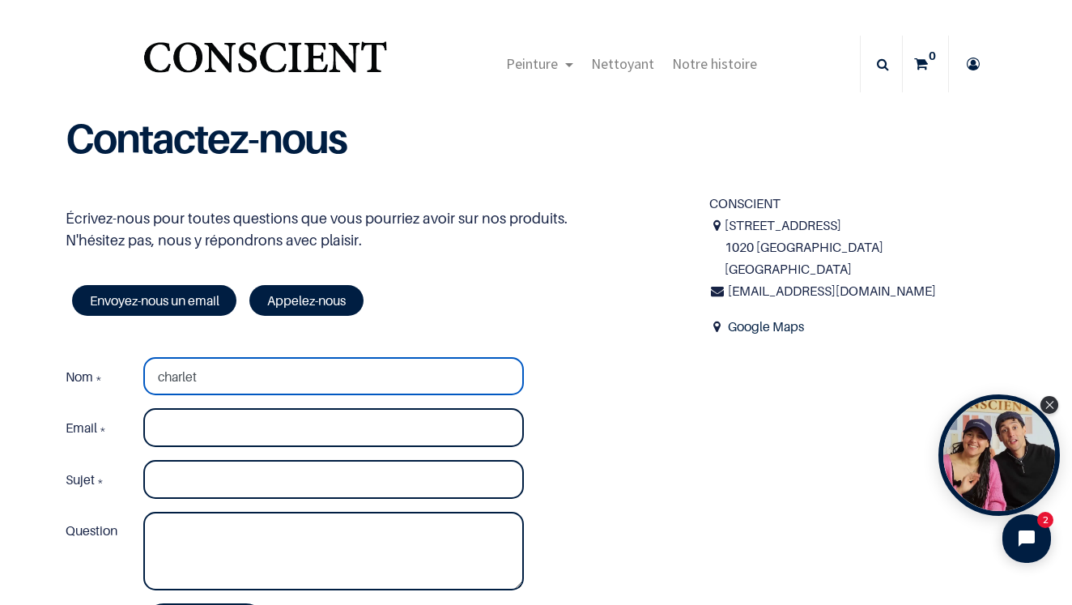
type input "charlet"
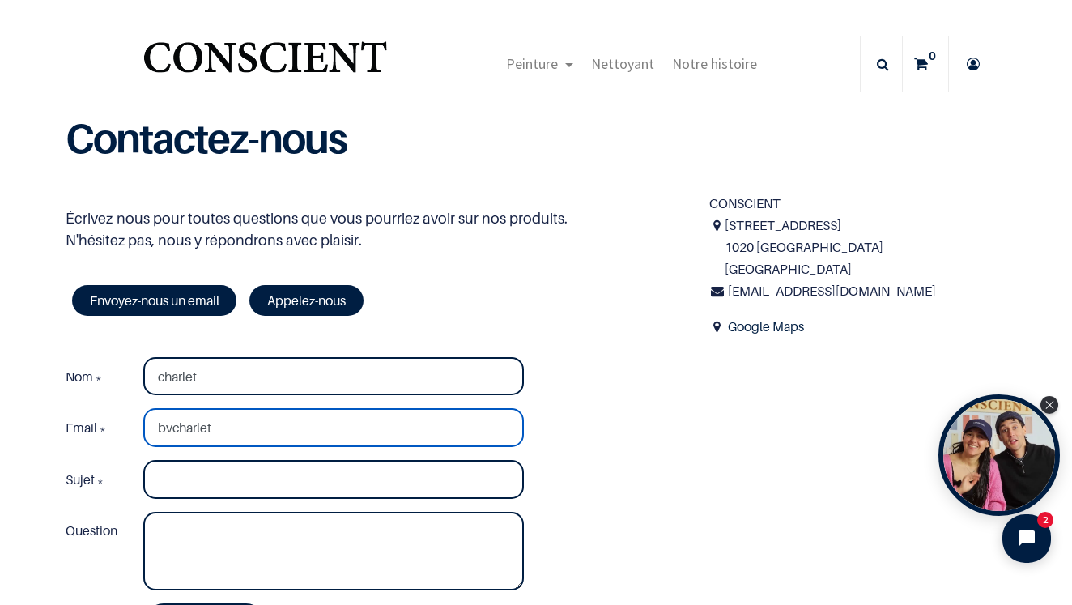
type input "bvcharlet"
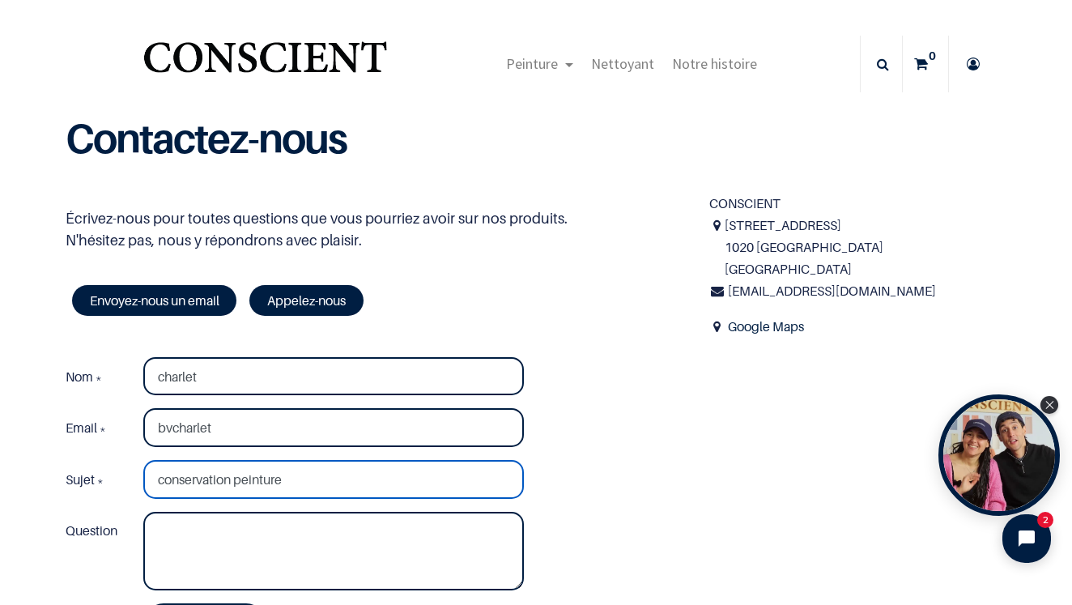
type input "conservation peinture"
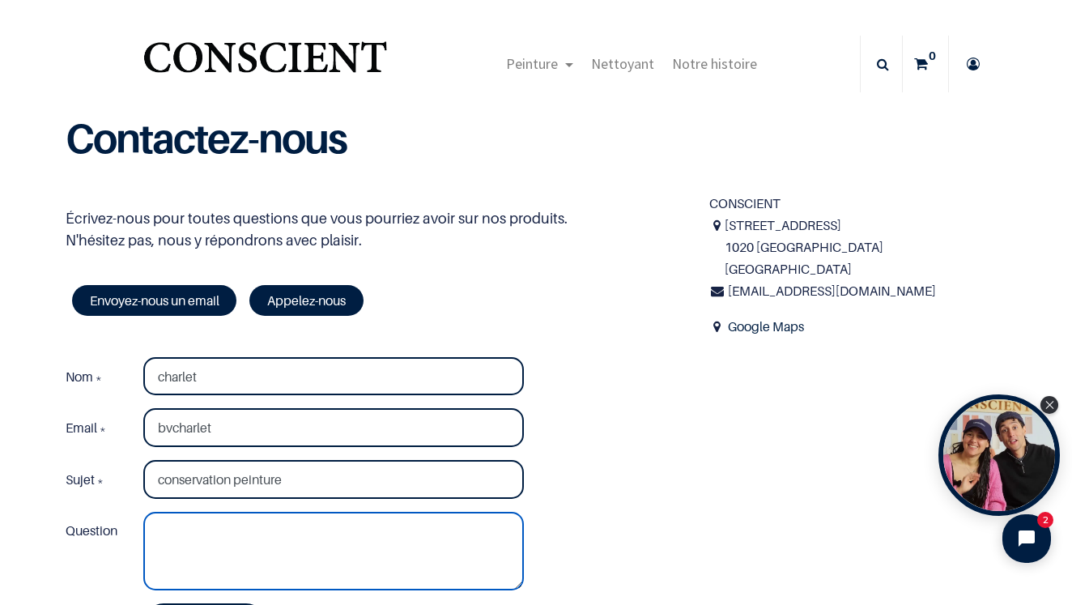
click at [393, 511] on textarea "Question" at bounding box center [333, 550] width 380 height 79
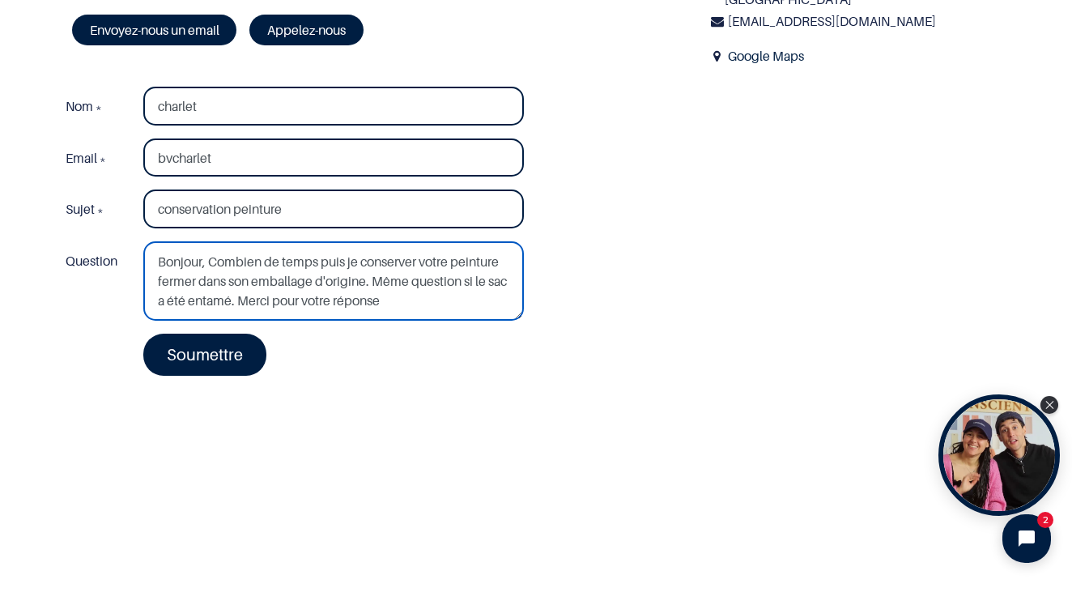
scroll to position [175, 0]
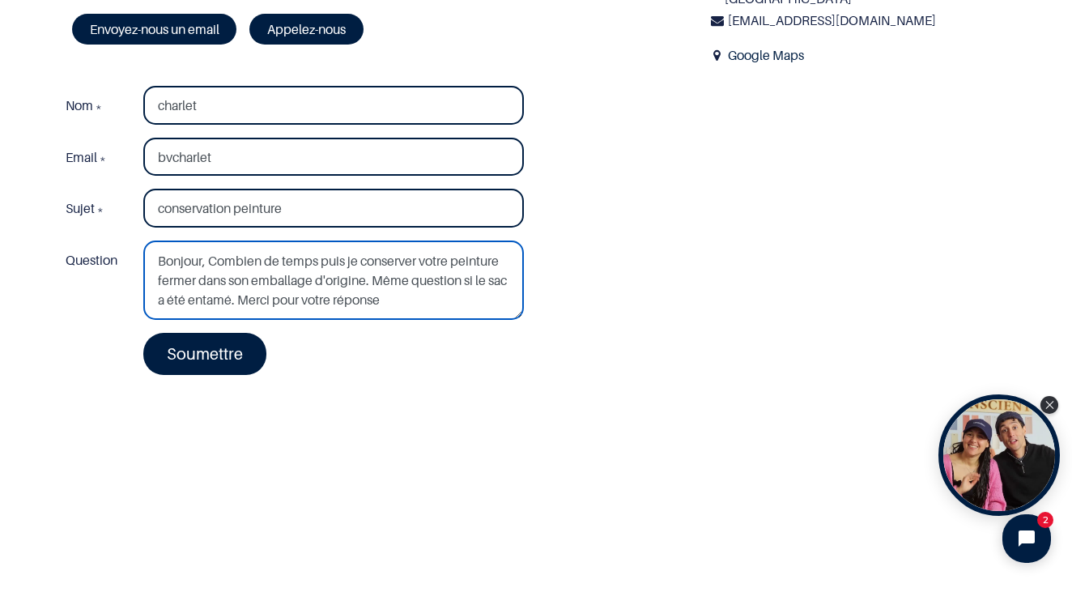
type textarea "Bonjour, Combien de temps puis je conserver votre peinture fermer dans son emba…"
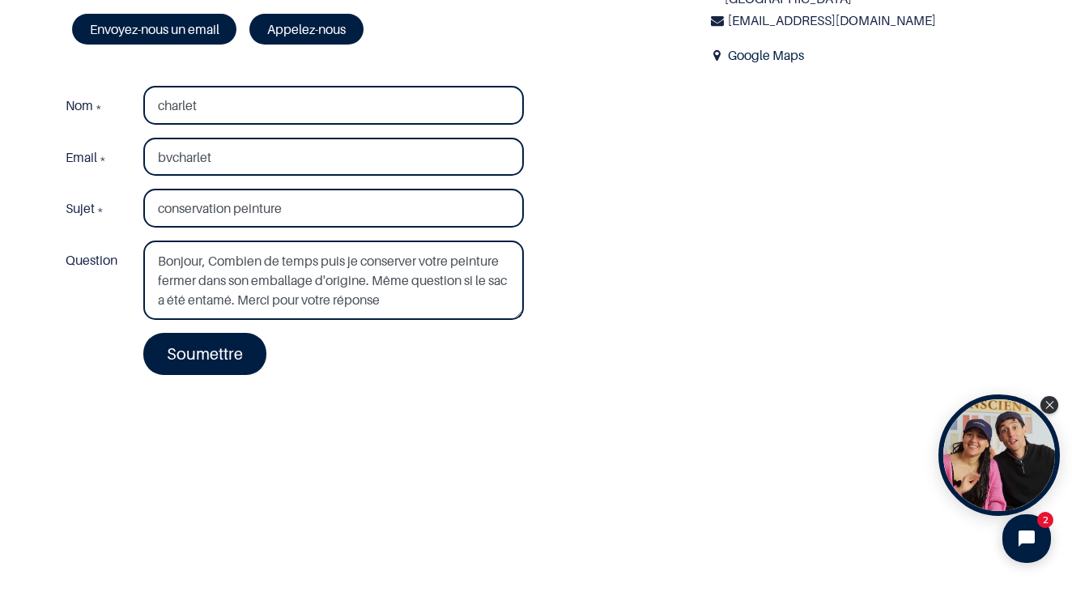
click at [207, 354] on link "Soumettre" at bounding box center [204, 354] width 123 height 42
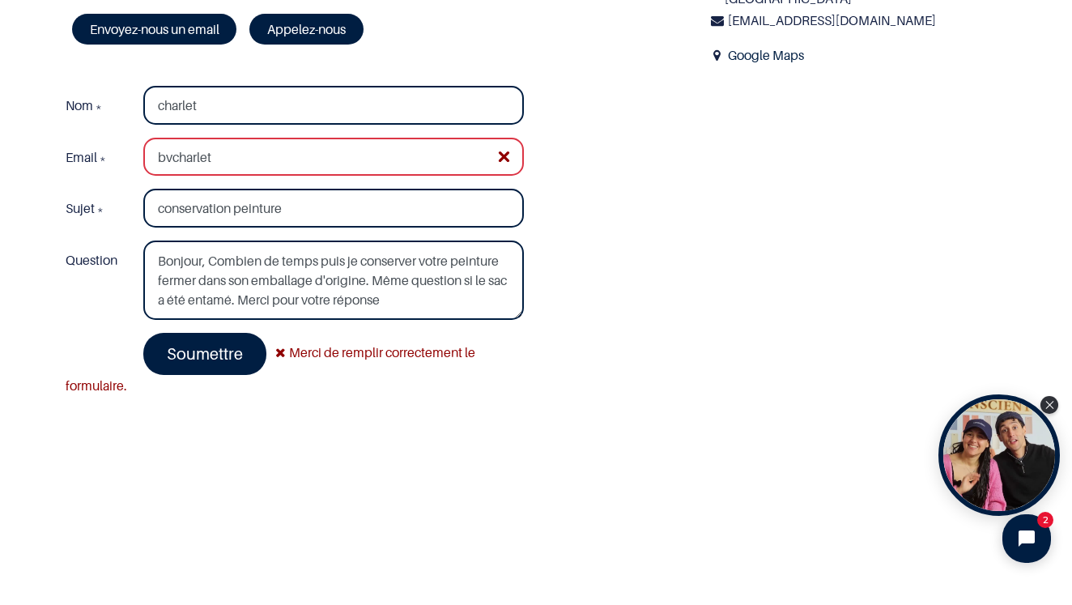
click at [222, 155] on input "bvcharlet" at bounding box center [333, 157] width 380 height 39
type input "[EMAIL_ADDRESS][DOMAIN_NAME]"
click at [187, 355] on link "Soumettre" at bounding box center [204, 354] width 123 height 42
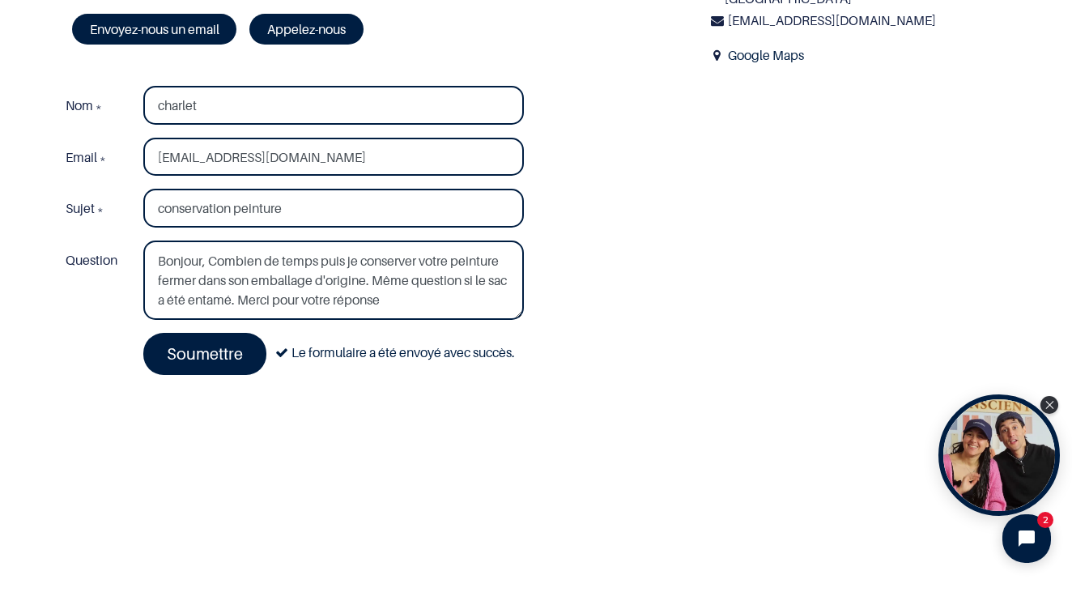
scroll to position [0, 0]
